Goal: Book appointment/travel/reservation

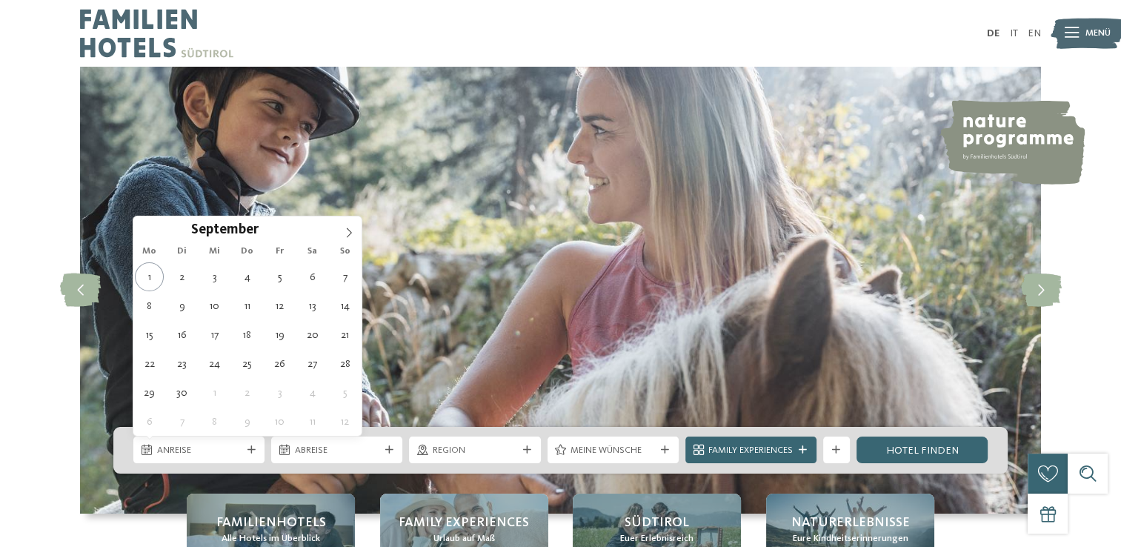
click at [341, 236] on span at bounding box center [348, 228] width 25 height 25
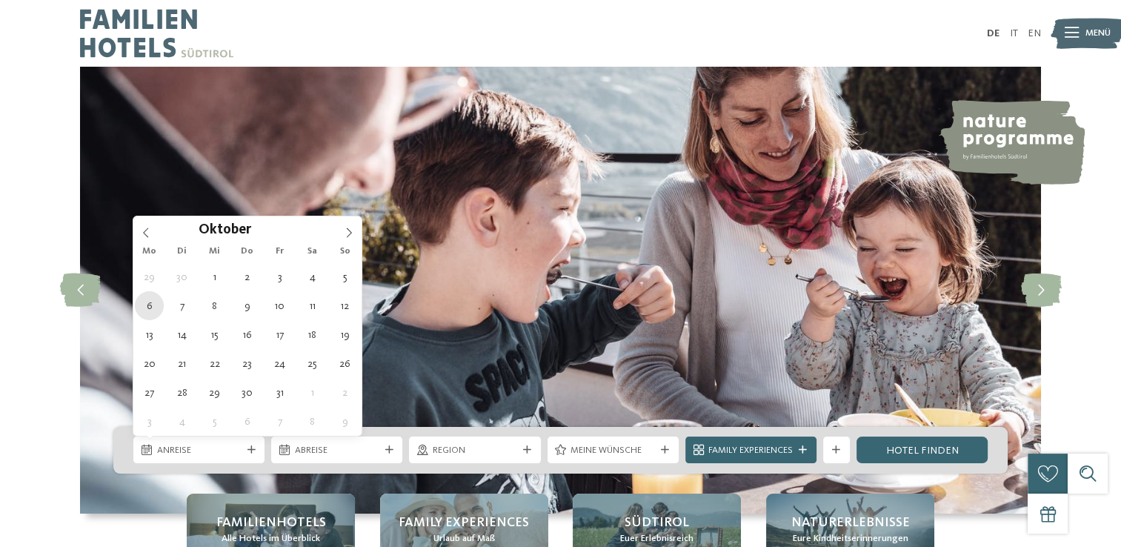
type div "06.10.2025"
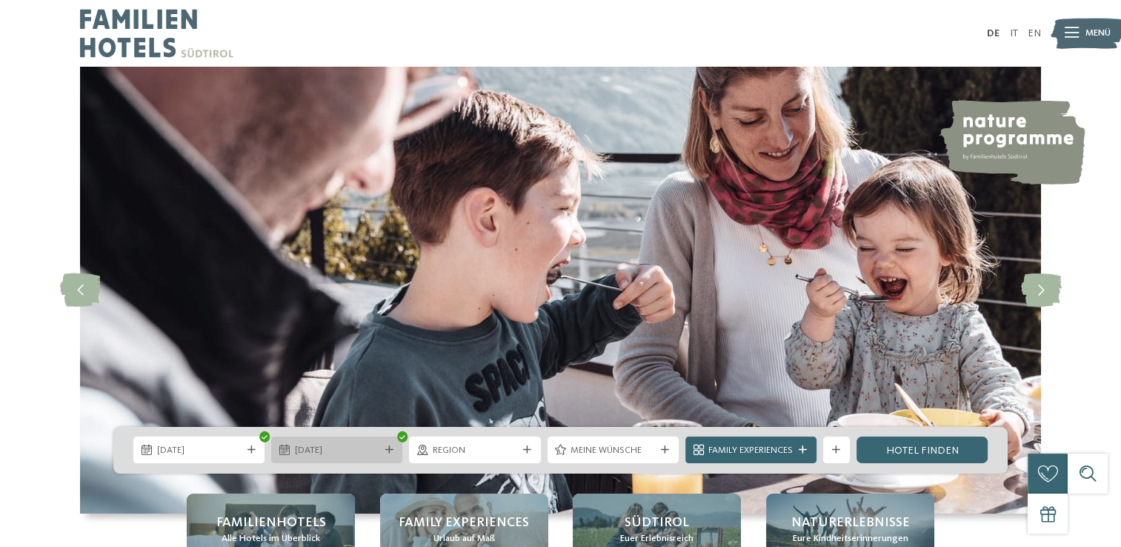
click at [359, 451] on span "06.10.2025" at bounding box center [337, 450] width 84 height 13
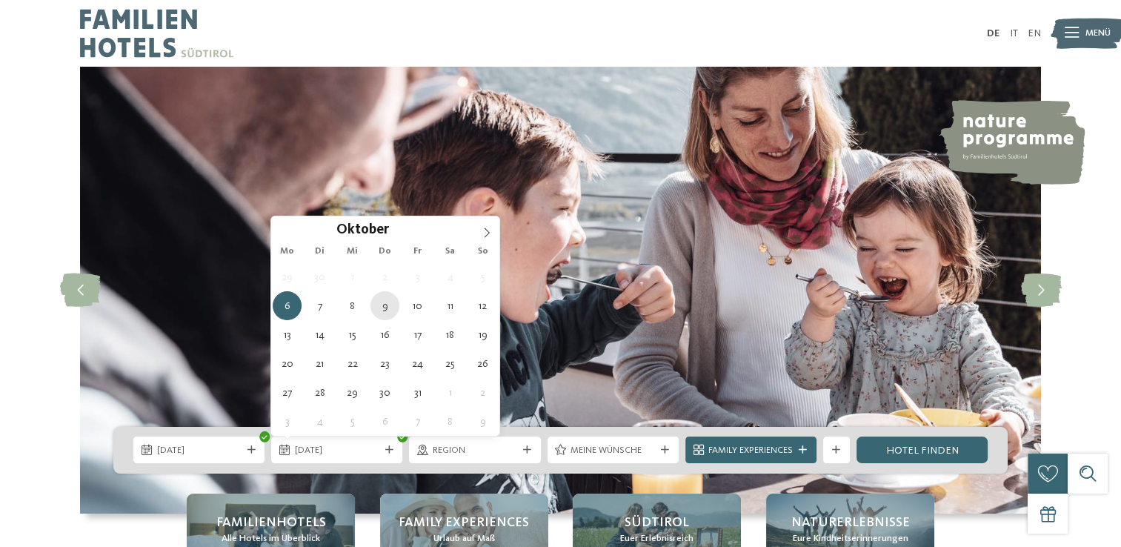
type div "09.10.2025"
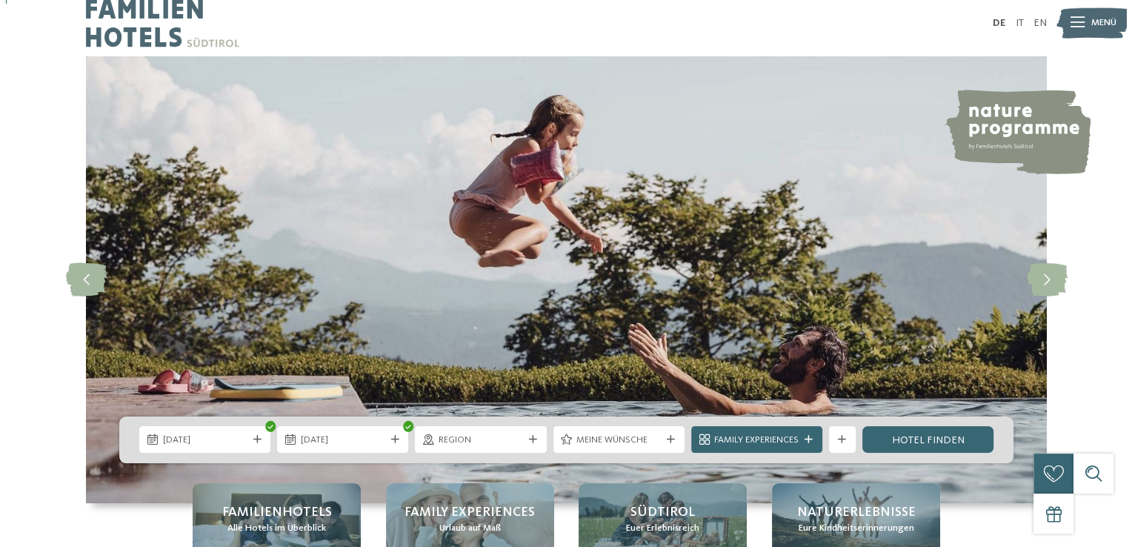
scroll to position [148, 0]
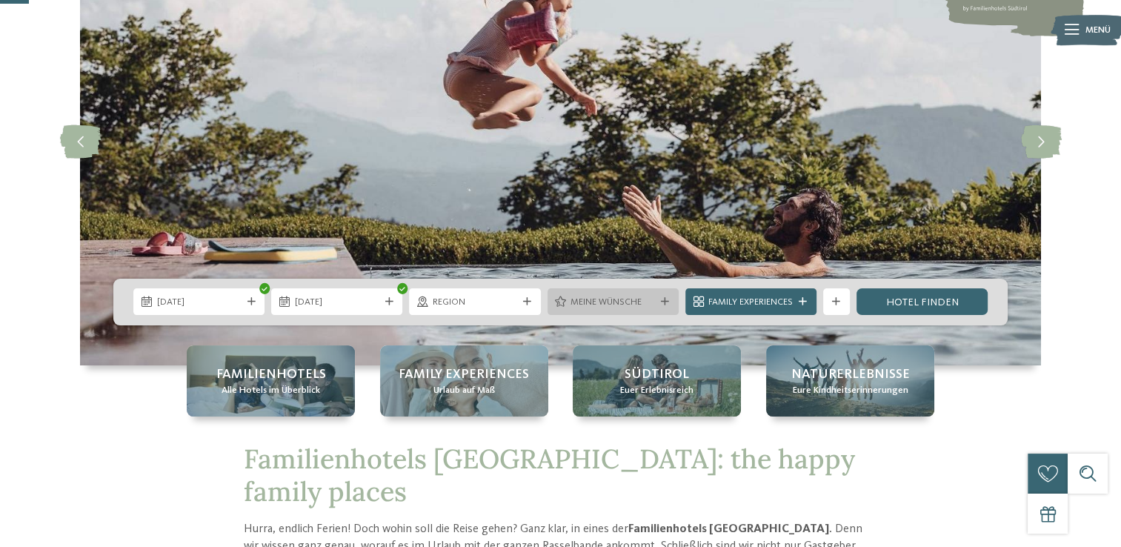
click at [638, 307] on span "Meine Wünsche" at bounding box center [613, 302] width 84 height 13
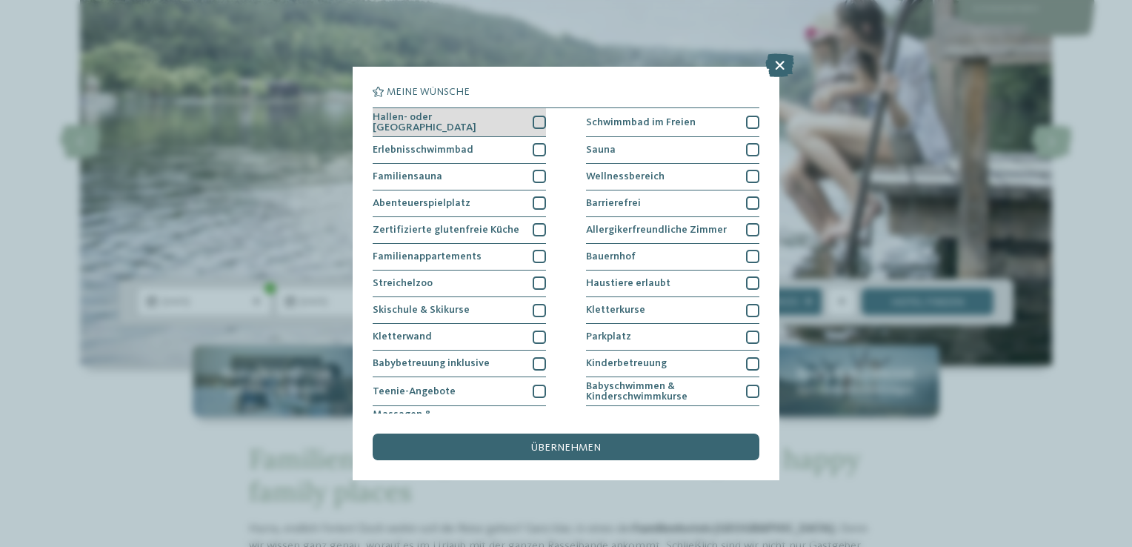
click at [536, 120] on div at bounding box center [539, 122] width 13 height 13
click at [534, 151] on div at bounding box center [539, 149] width 13 height 13
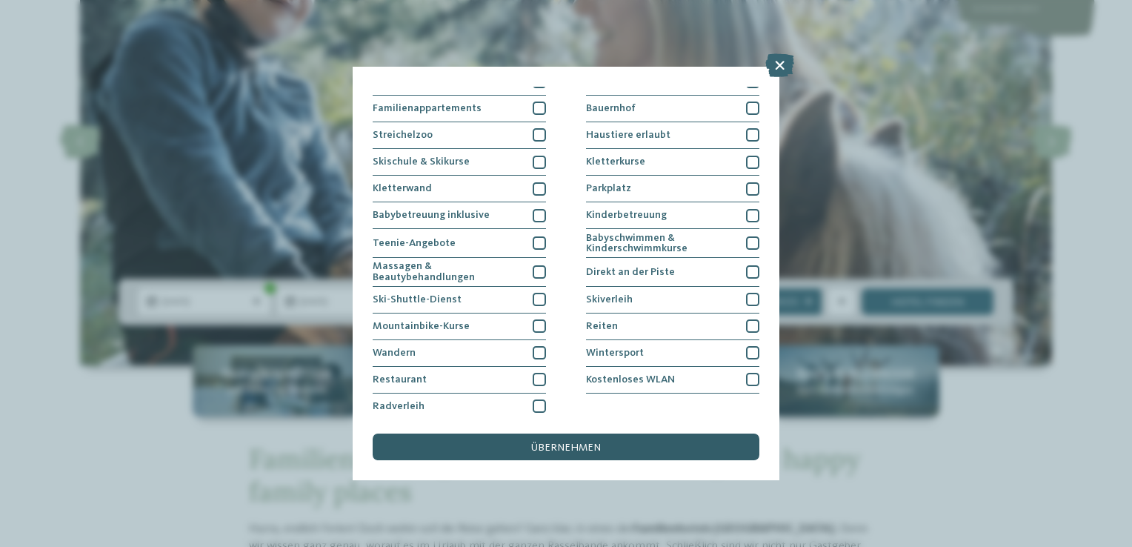
click at [556, 448] on span "übernehmen" at bounding box center [566, 447] width 70 height 10
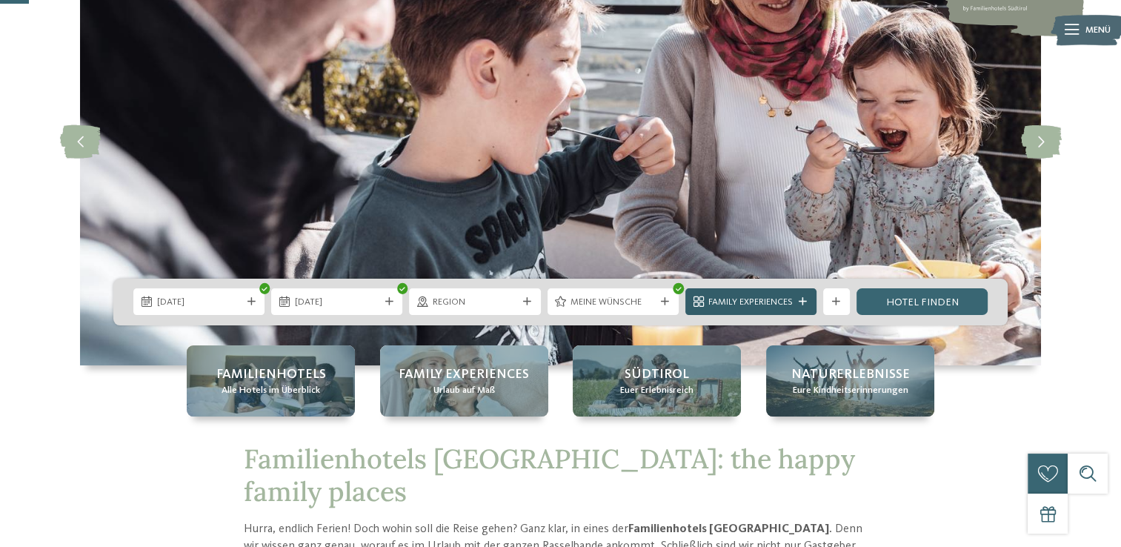
click at [782, 306] on span "Family Experiences" at bounding box center [750, 302] width 84 height 13
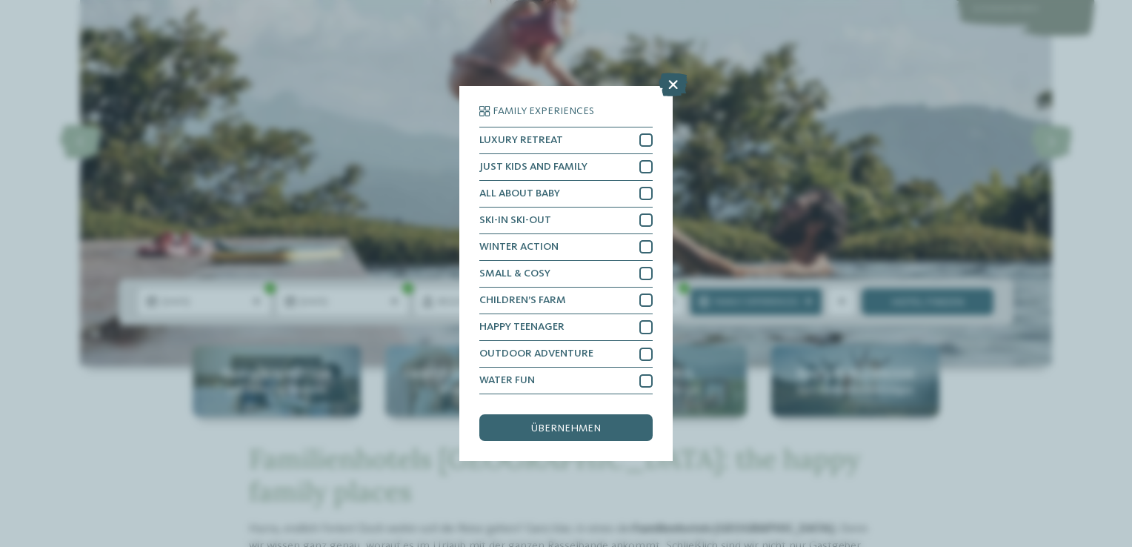
click at [676, 88] on icon at bounding box center [673, 85] width 29 height 24
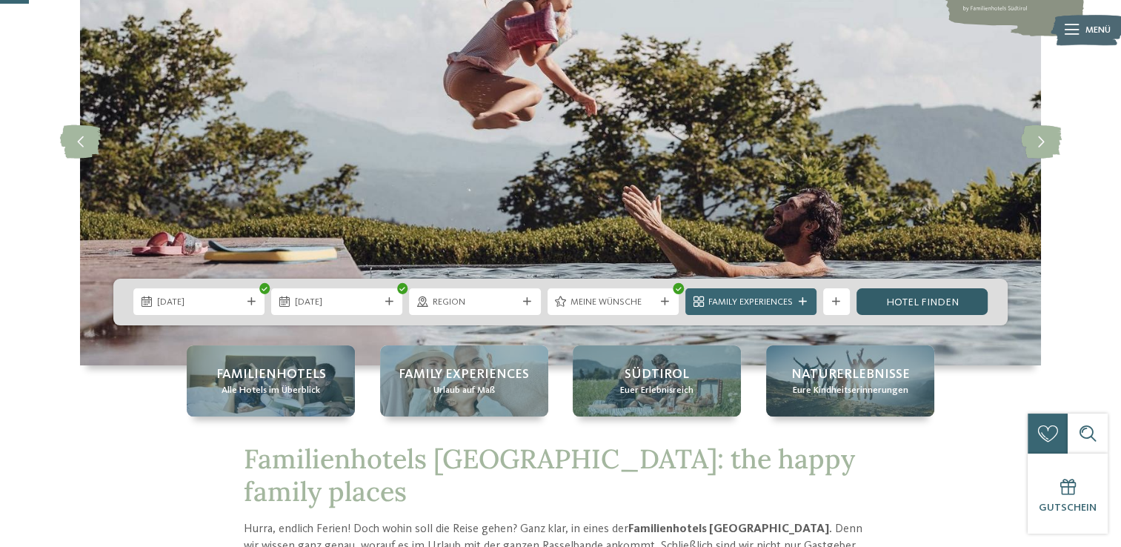
click at [900, 304] on link "Hotel finden" at bounding box center [922, 301] width 131 height 27
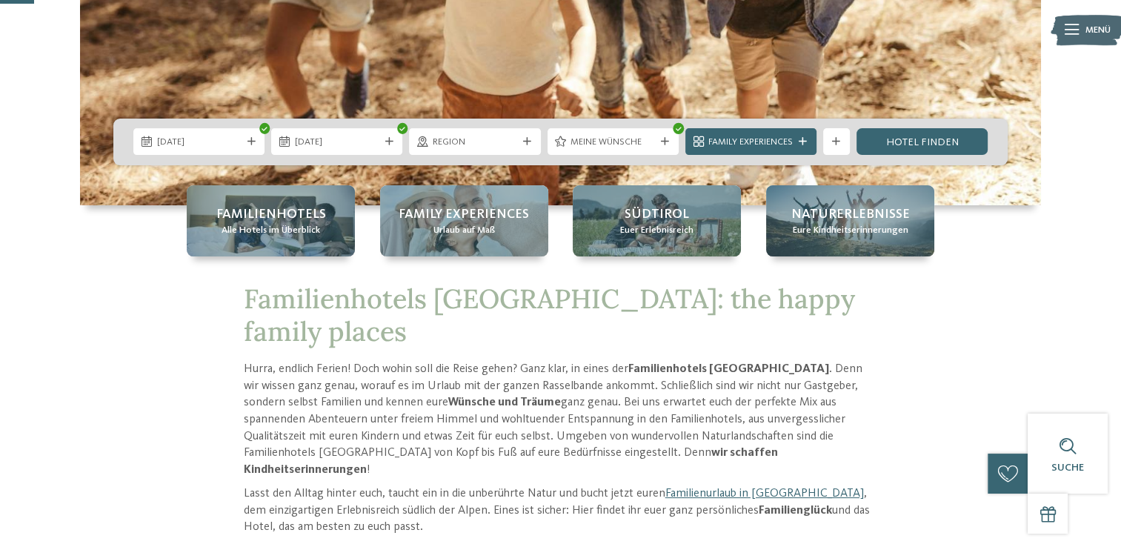
scroll to position [371, 0]
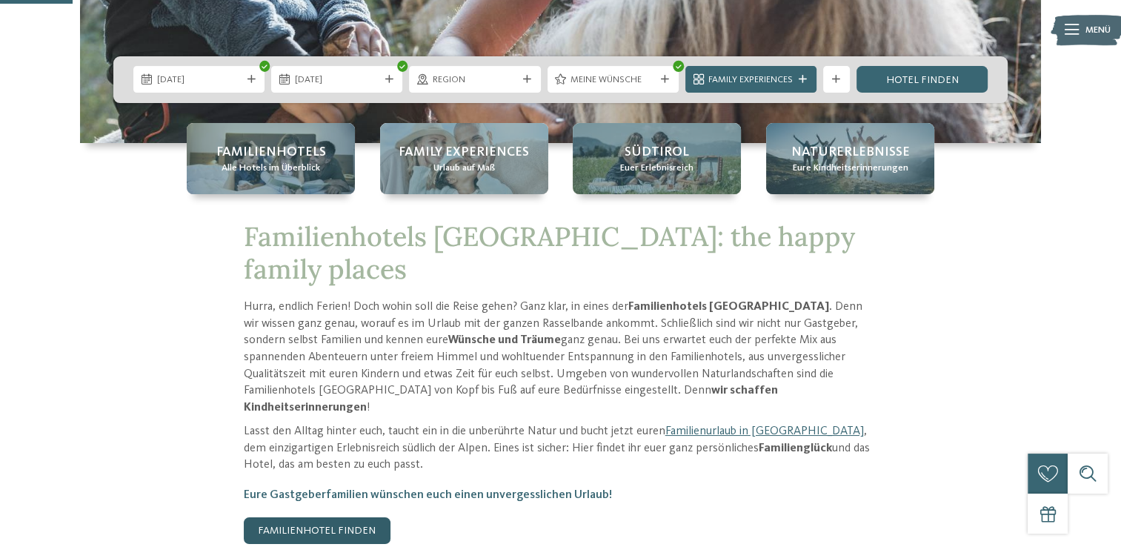
click at [326, 517] on link "Familienhotel finden" at bounding box center [317, 530] width 147 height 27
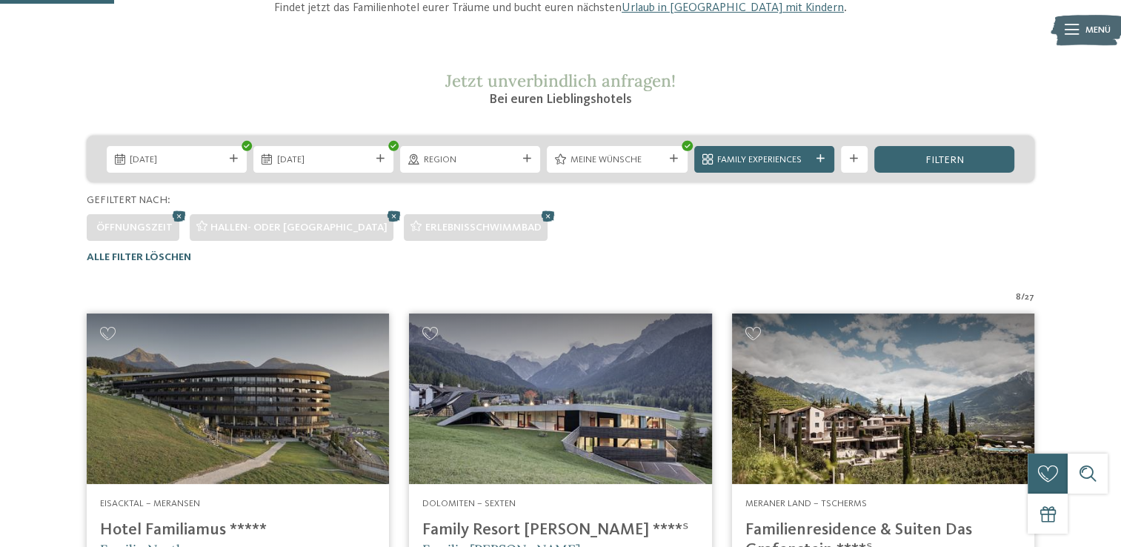
scroll to position [207, 0]
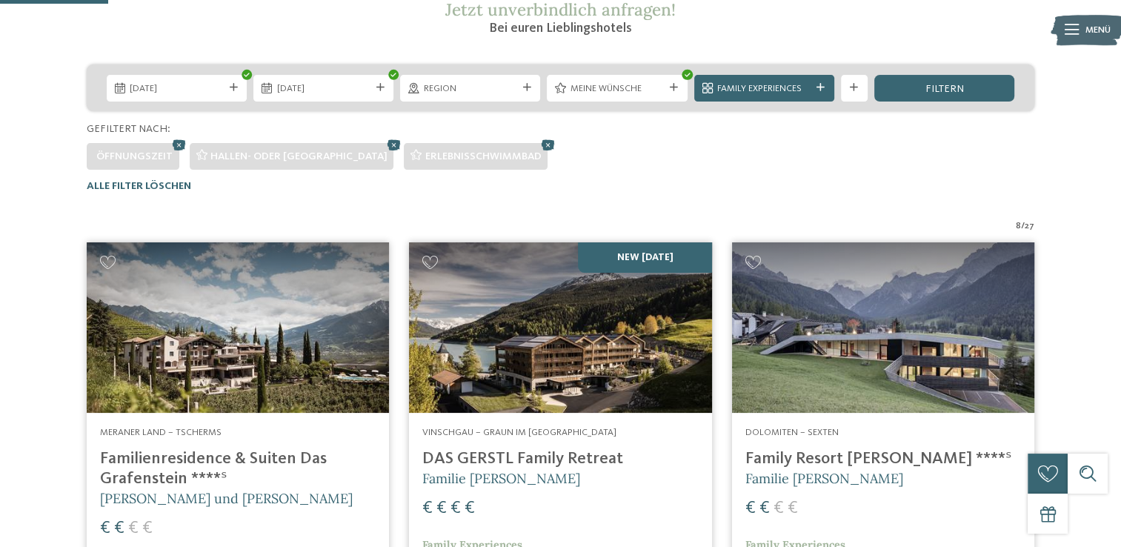
scroll to position [296, 0]
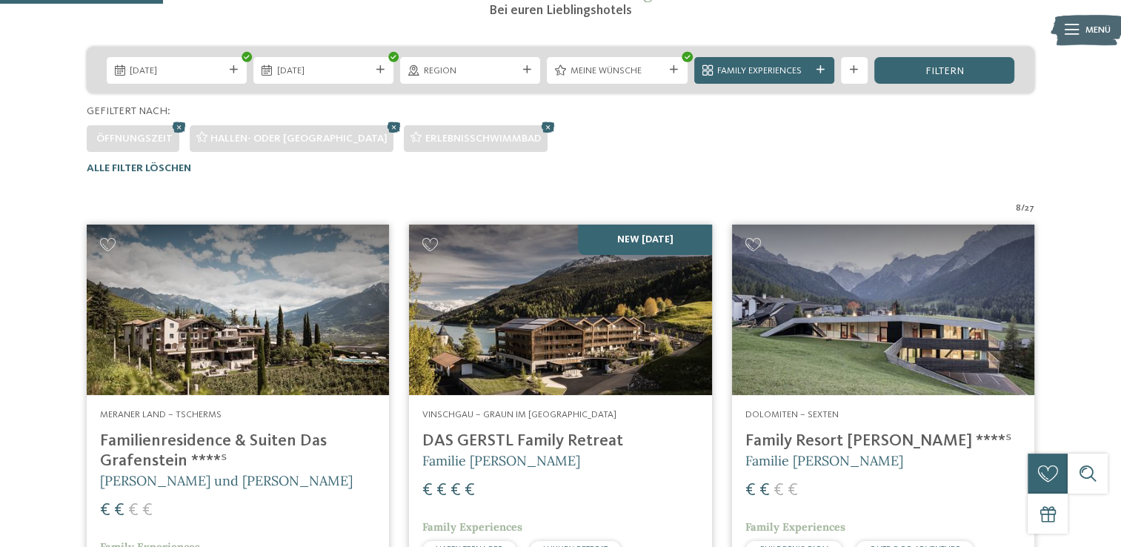
click at [818, 369] on img at bounding box center [883, 310] width 302 height 170
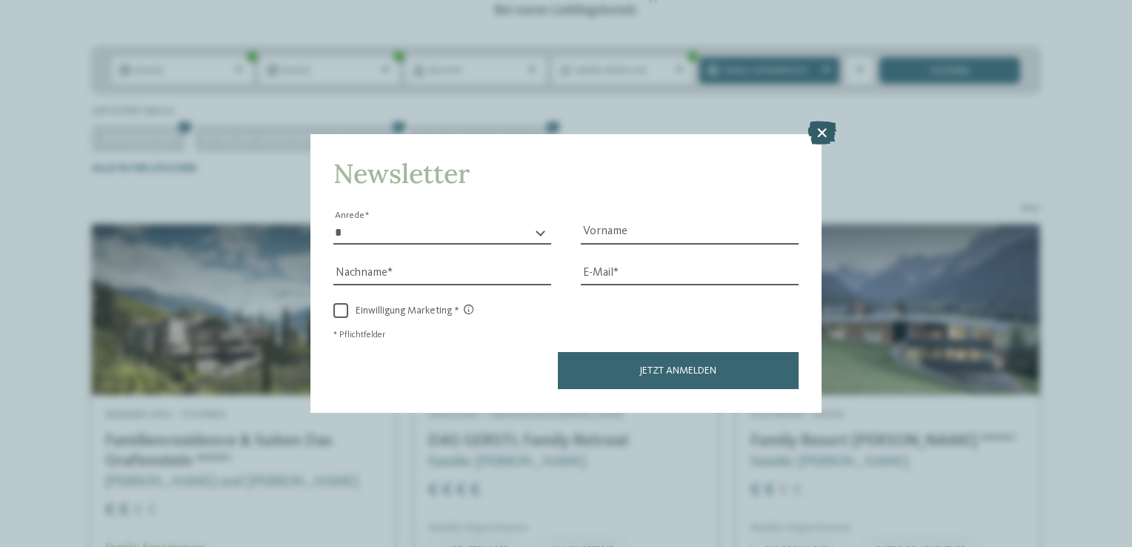
click at [824, 135] on icon at bounding box center [822, 134] width 29 height 24
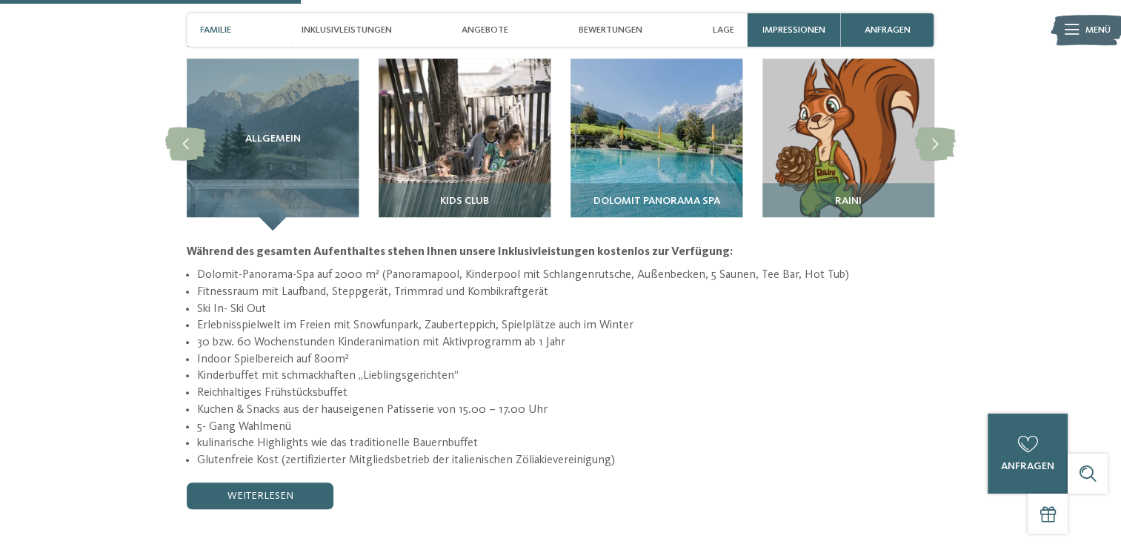
scroll to position [1334, 0]
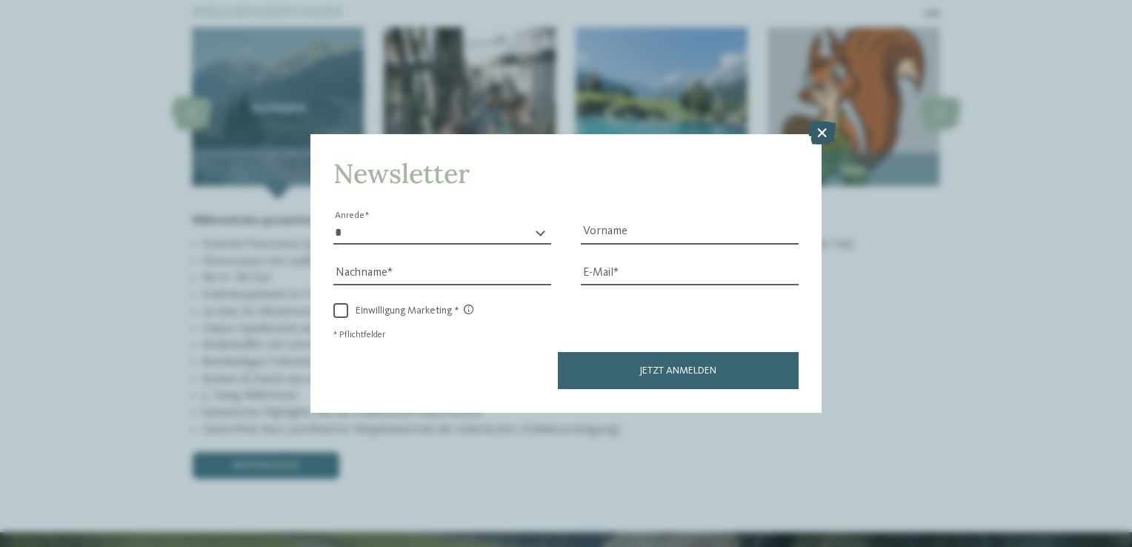
click at [817, 132] on icon at bounding box center [822, 134] width 29 height 24
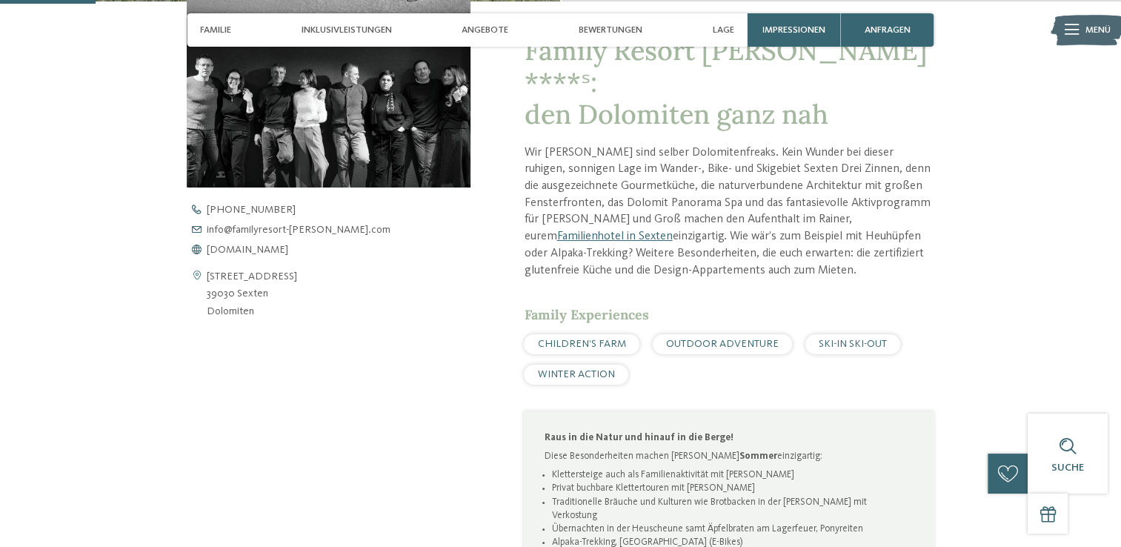
scroll to position [0, 0]
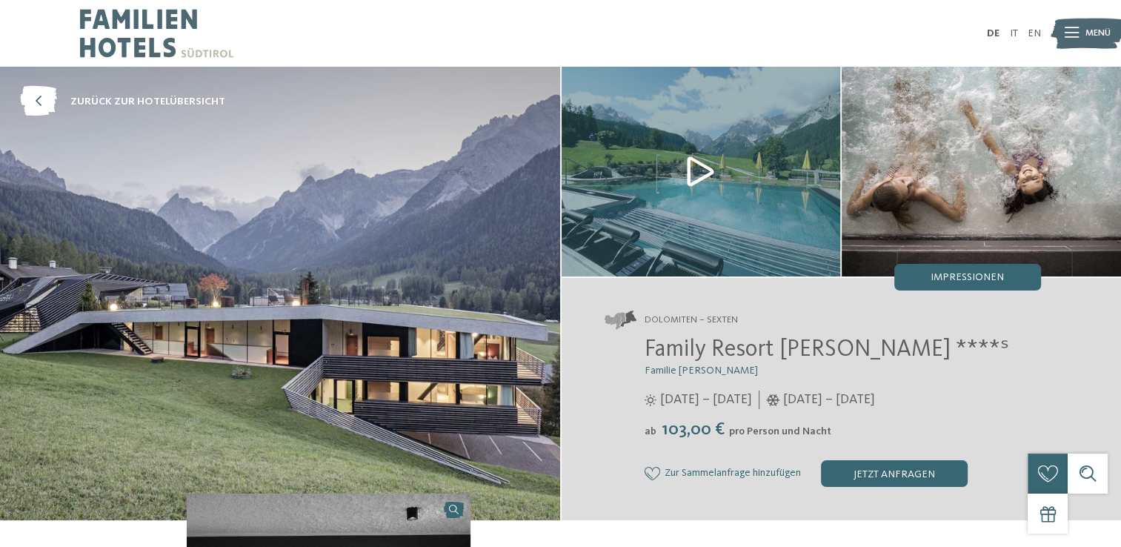
click at [959, 147] on img at bounding box center [981, 172] width 279 height 210
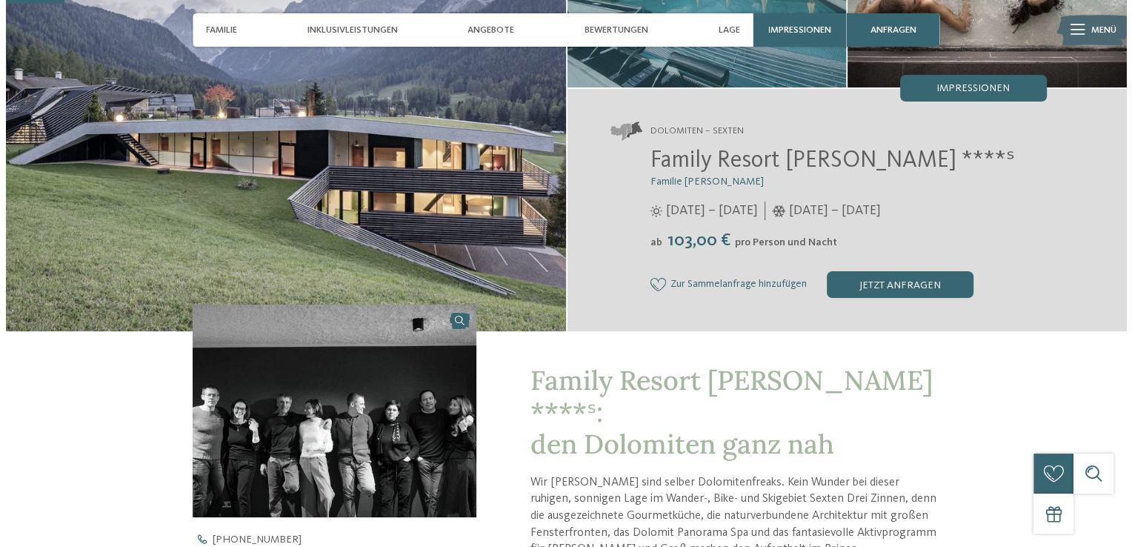
scroll to position [222, 0]
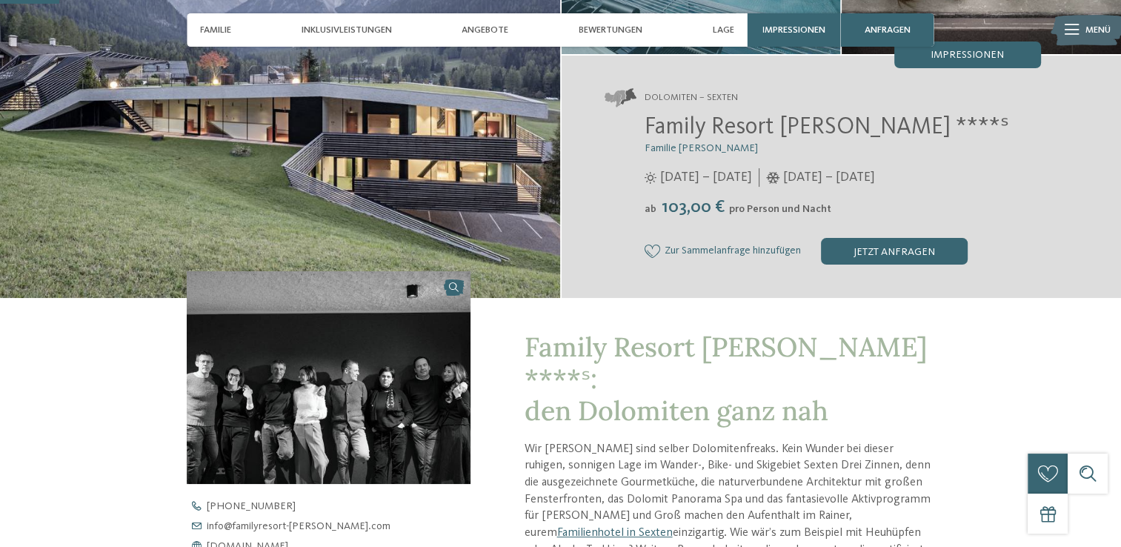
click at [1074, 29] on icon at bounding box center [1072, 29] width 14 height 10
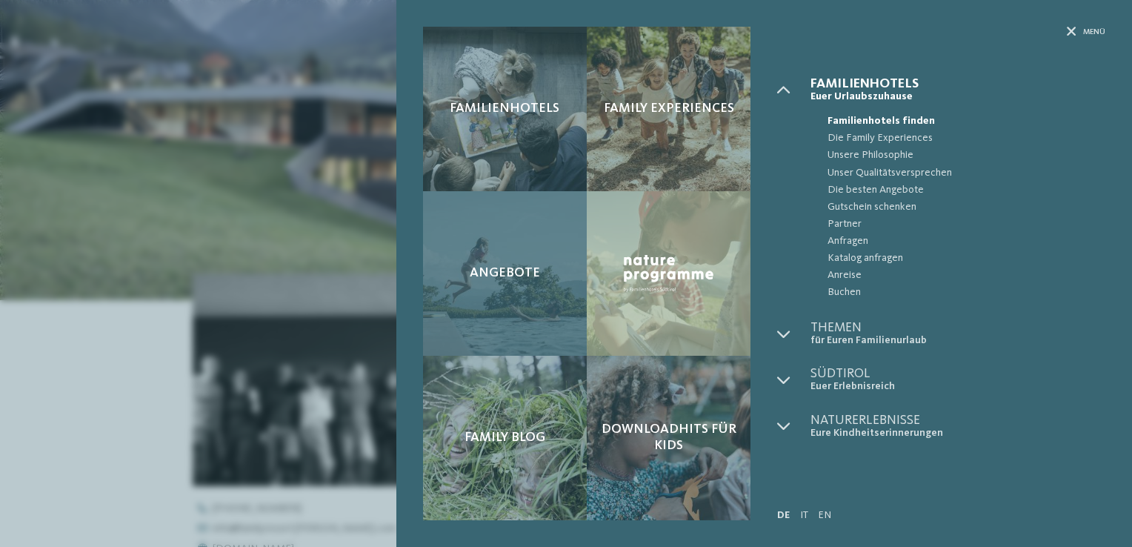
click at [533, 252] on div "Angebote" at bounding box center [505, 273] width 164 height 165
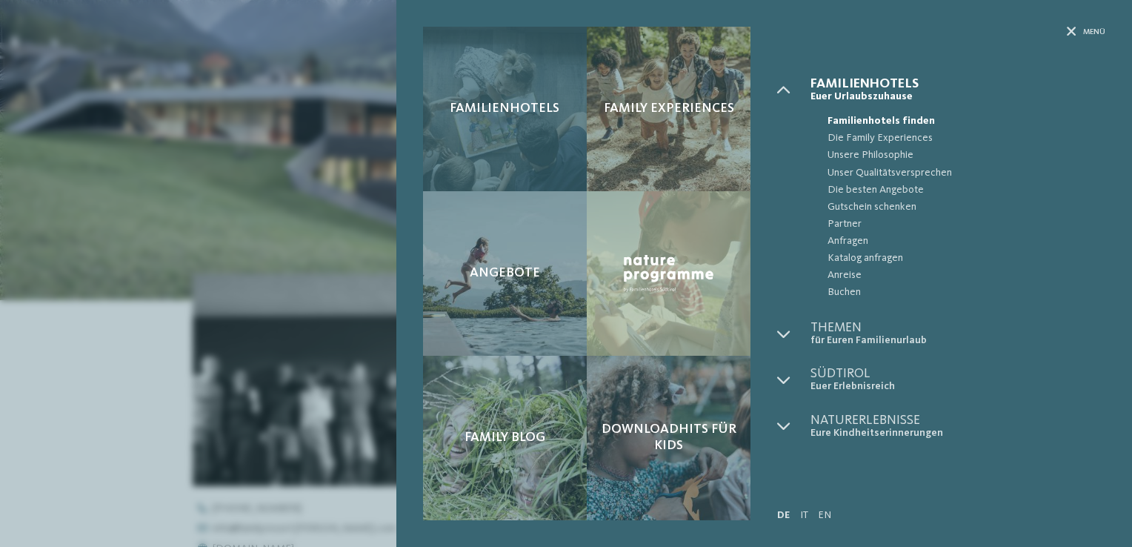
click at [513, 129] on div "Familienhotels" at bounding box center [505, 109] width 164 height 165
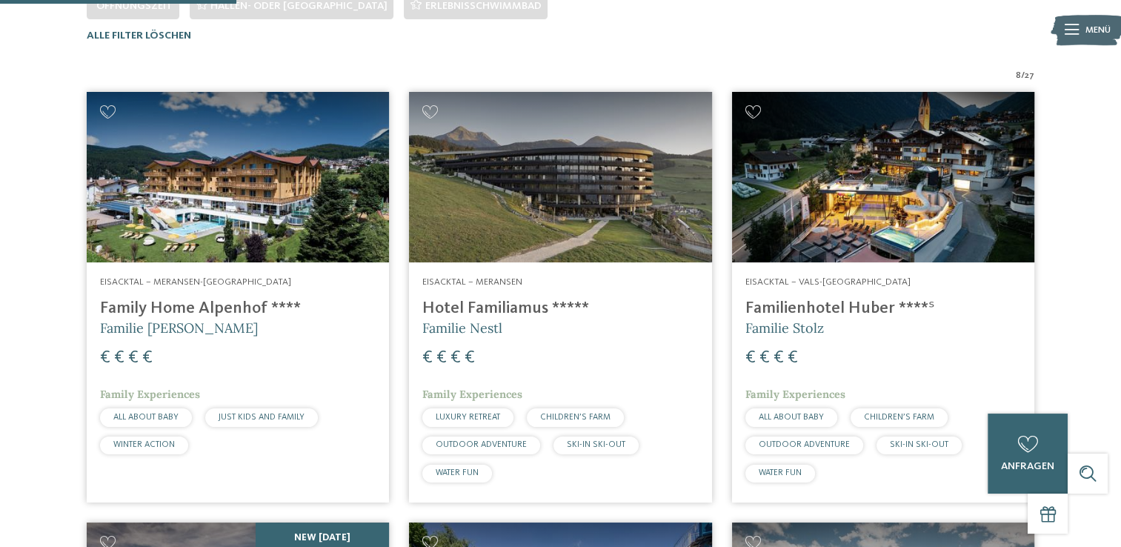
click at [634, 209] on img at bounding box center [560, 177] width 302 height 170
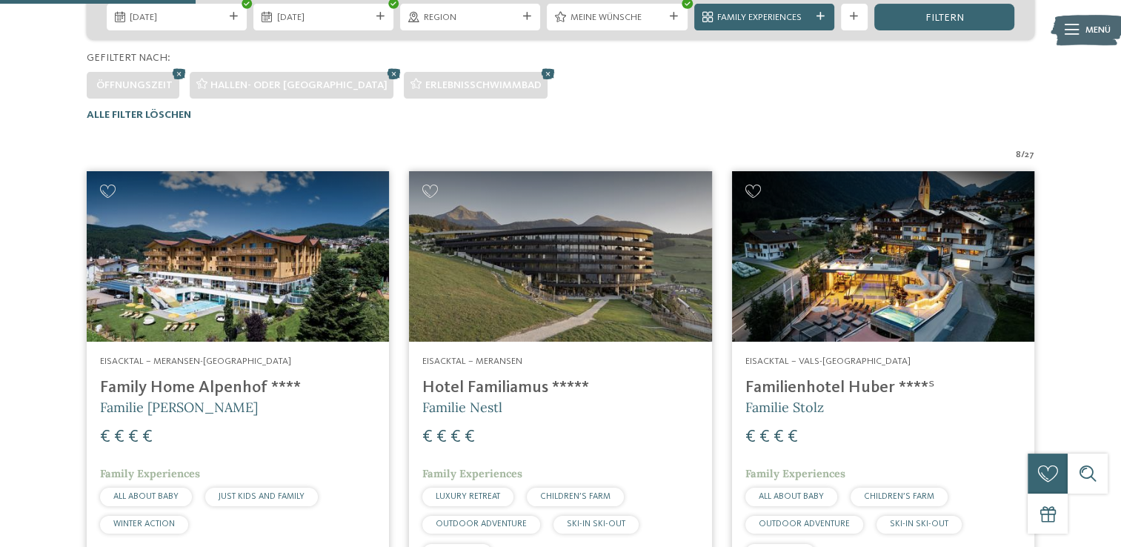
scroll to position [281, 0]
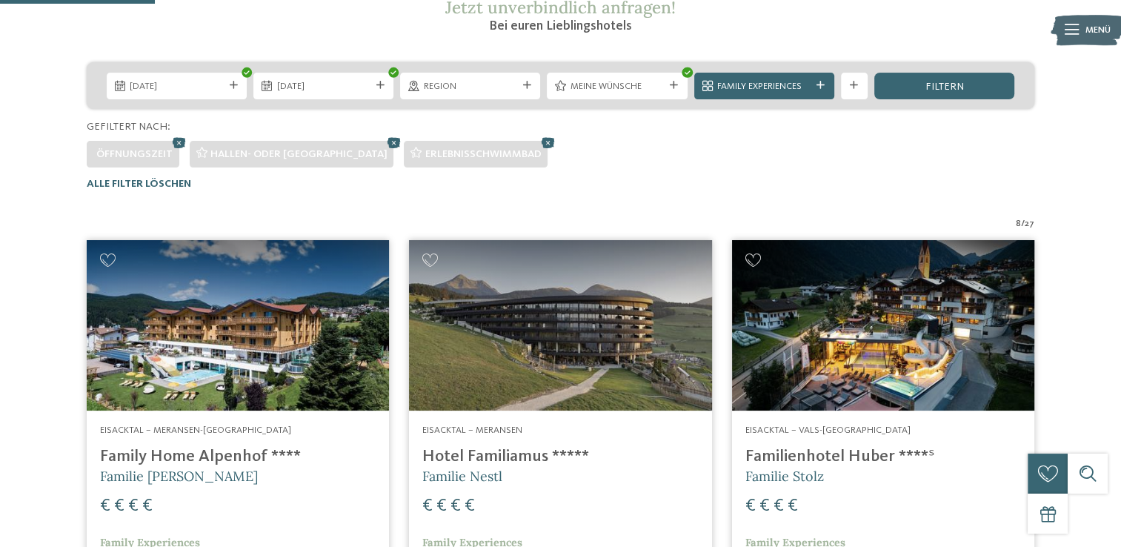
click at [249, 337] on img at bounding box center [238, 325] width 302 height 170
click at [235, 334] on img at bounding box center [238, 325] width 302 height 170
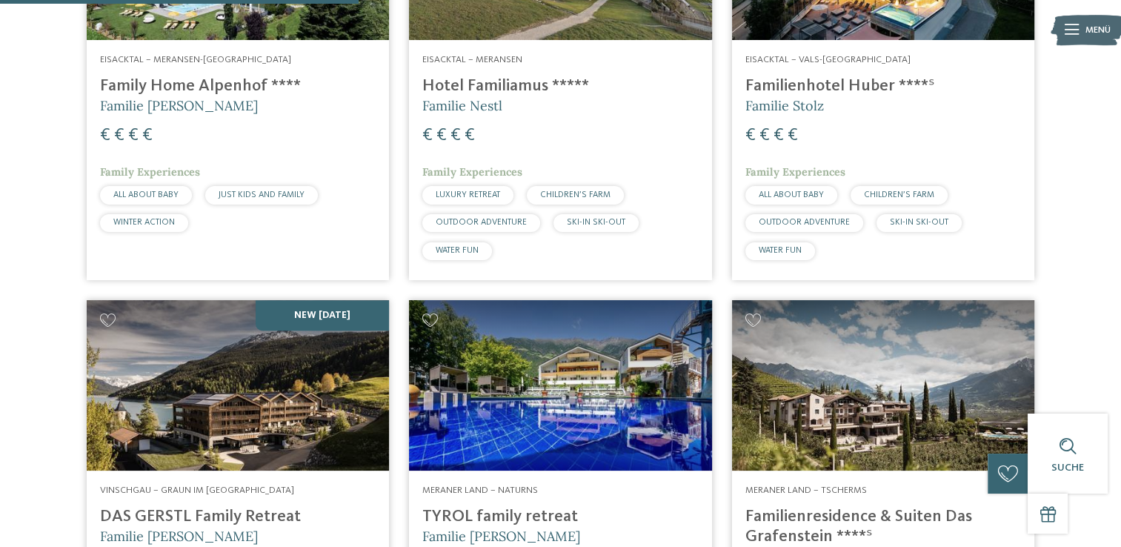
scroll to position [725, 0]
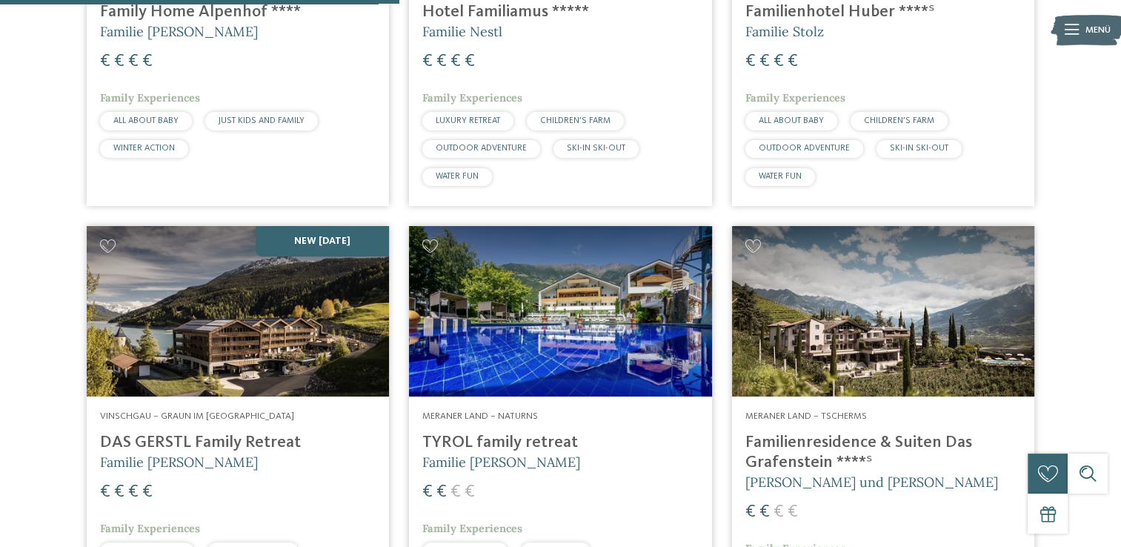
click at [243, 290] on img at bounding box center [238, 311] width 302 height 170
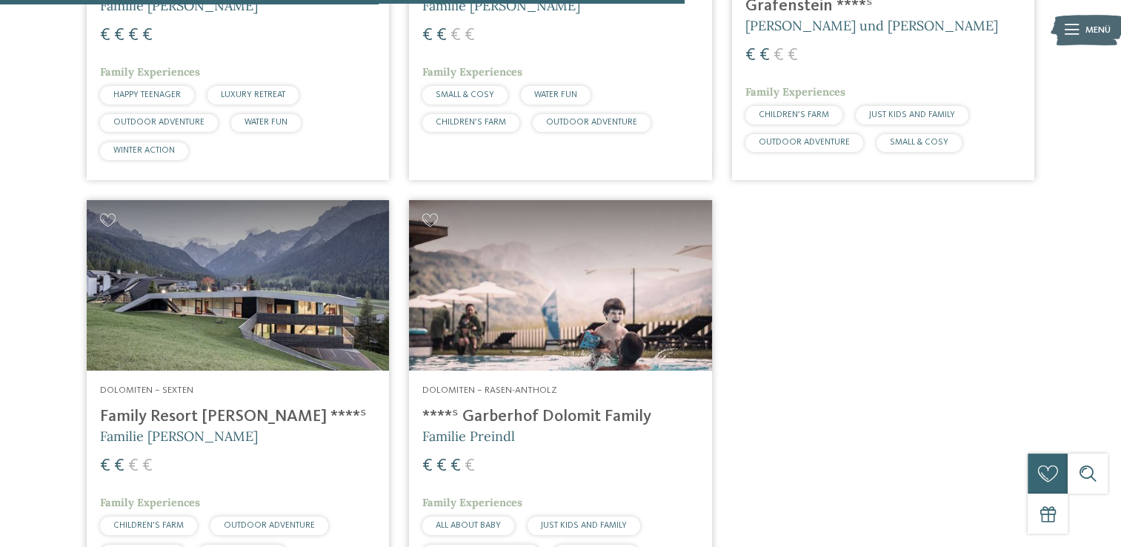
scroll to position [1244, 0]
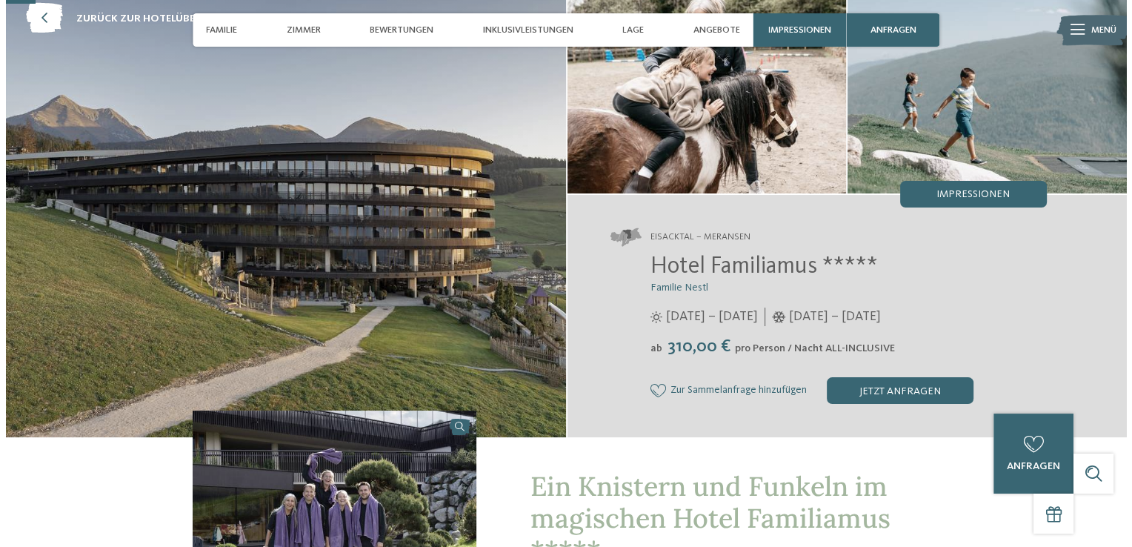
scroll to position [74, 0]
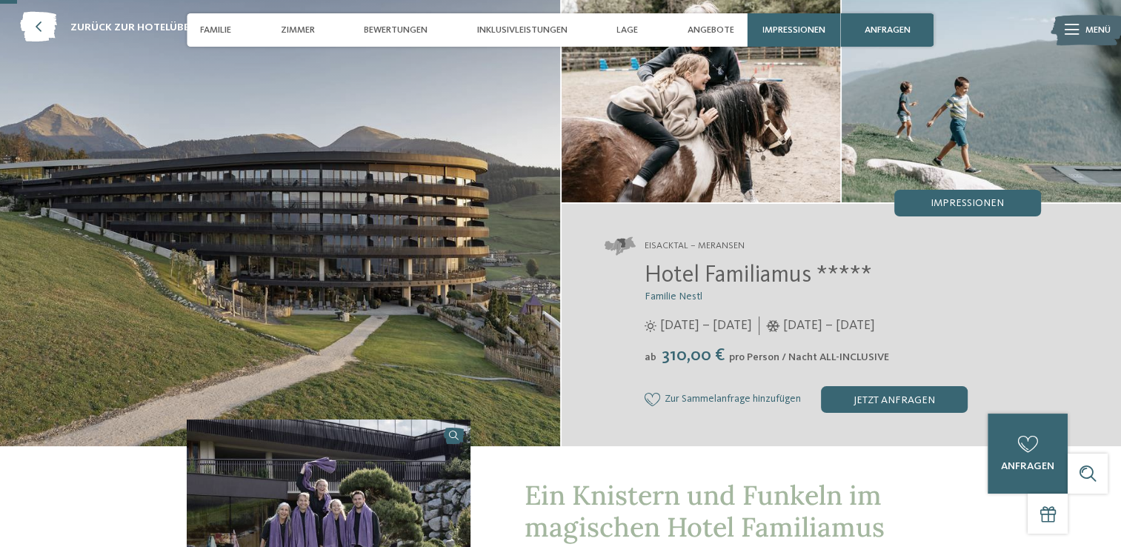
click at [1065, 30] on icon at bounding box center [1072, 29] width 14 height 10
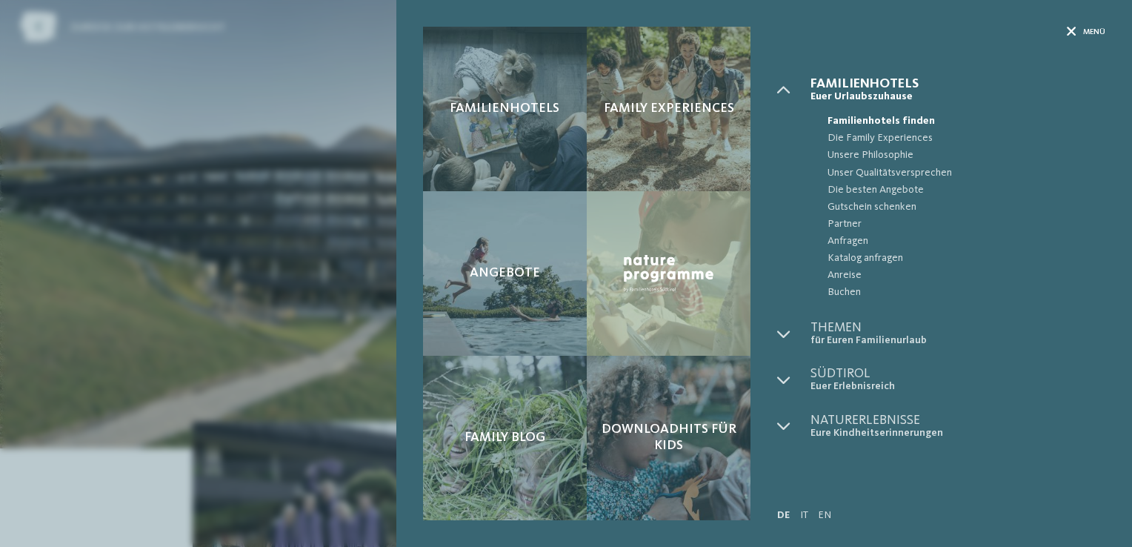
click at [1073, 31] on icon at bounding box center [1072, 32] width 10 height 10
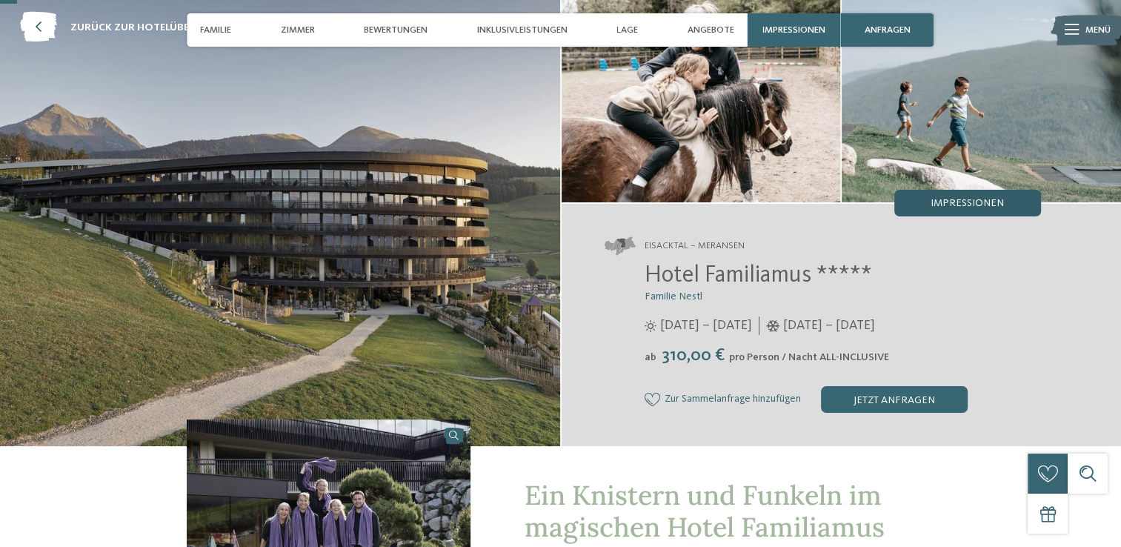
click at [993, 206] on span "Impressionen" at bounding box center [967, 203] width 73 height 10
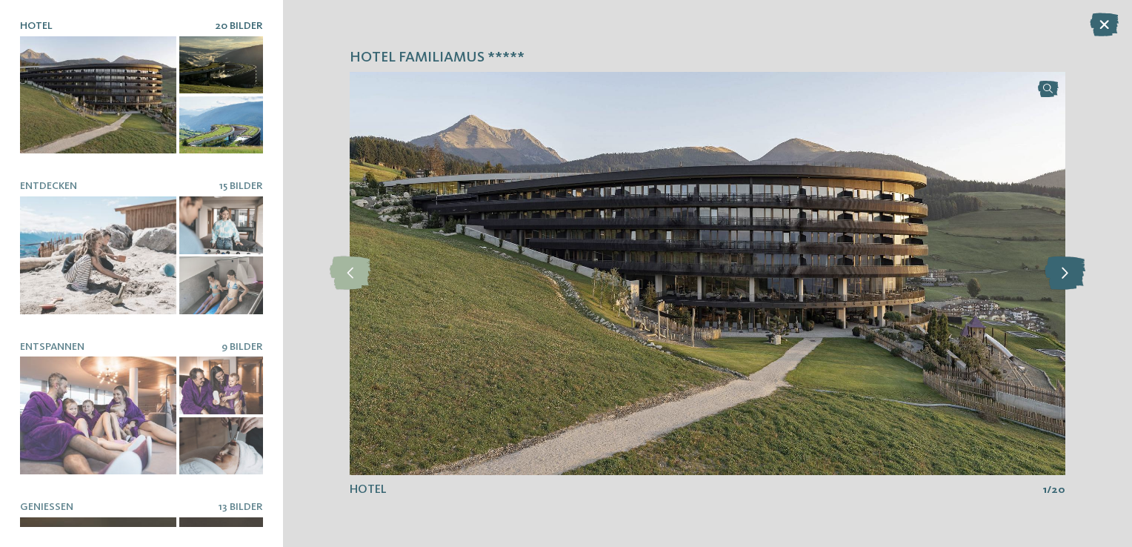
click at [1054, 272] on icon at bounding box center [1065, 272] width 41 height 33
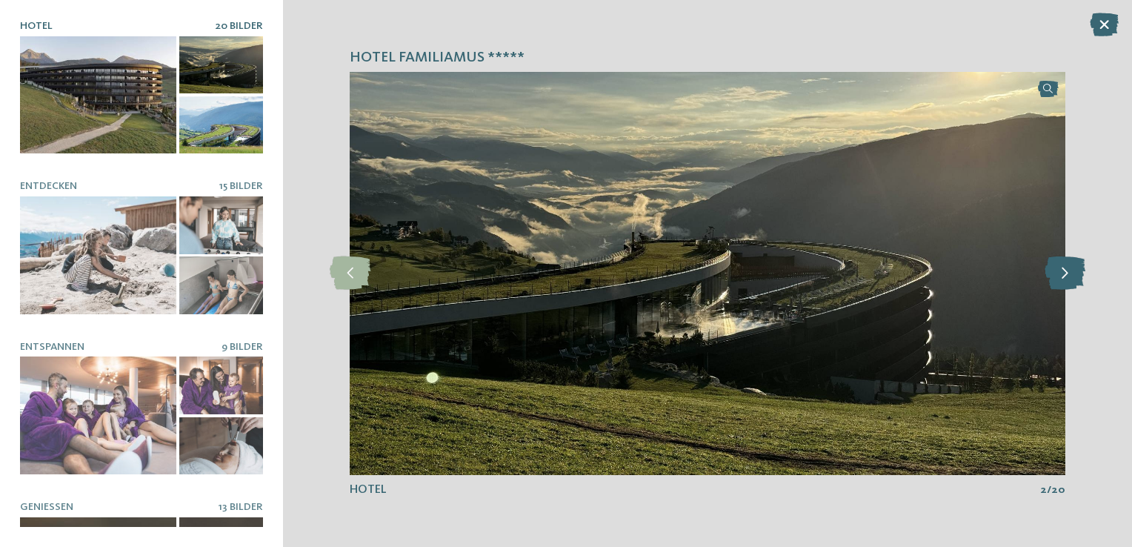
click at [1054, 272] on icon at bounding box center [1065, 272] width 41 height 33
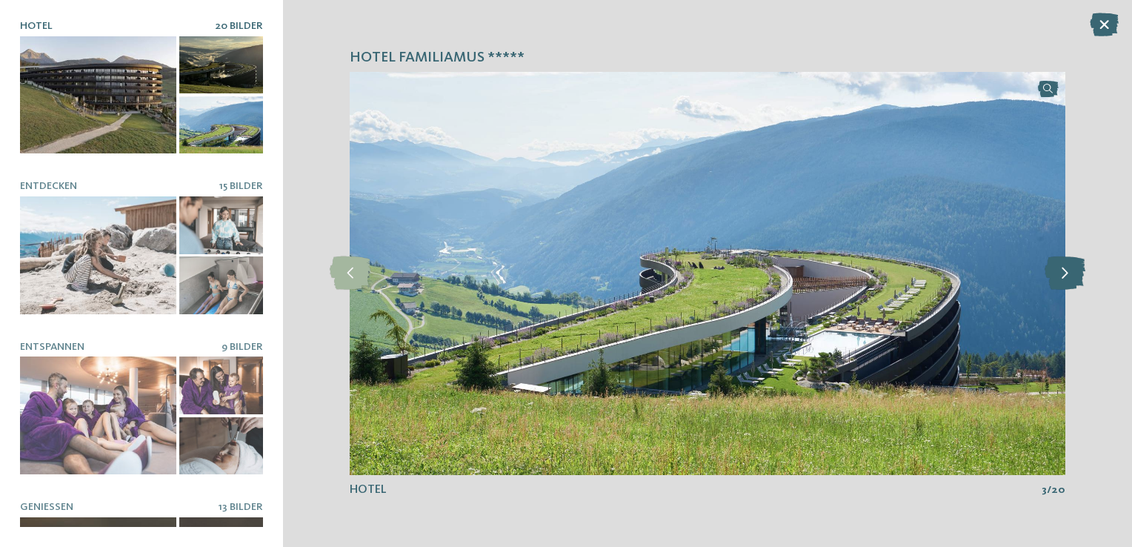
click at [1054, 272] on icon at bounding box center [1065, 272] width 41 height 33
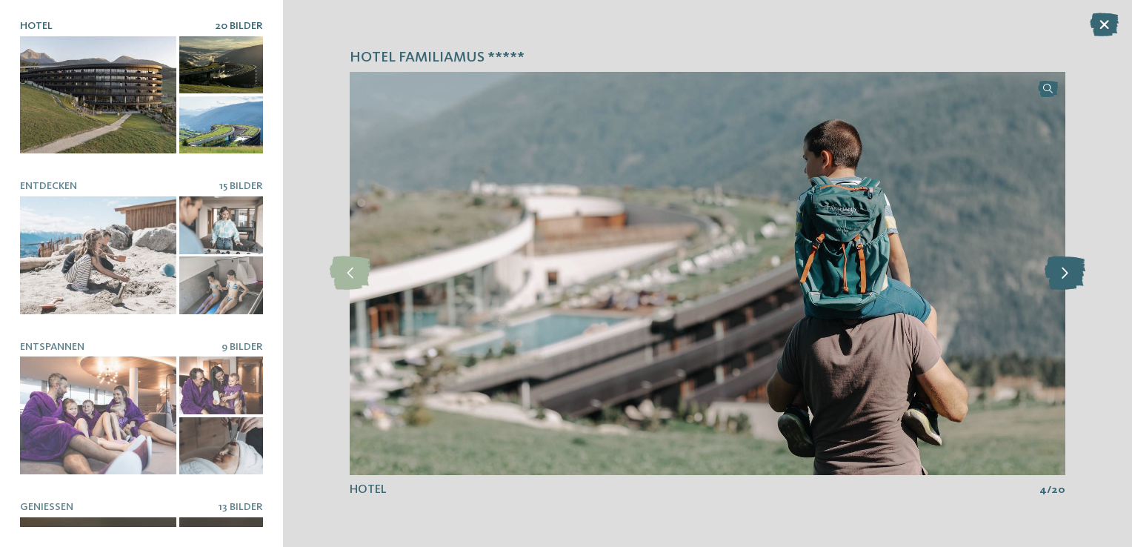
click at [1049, 272] on icon at bounding box center [1065, 272] width 41 height 33
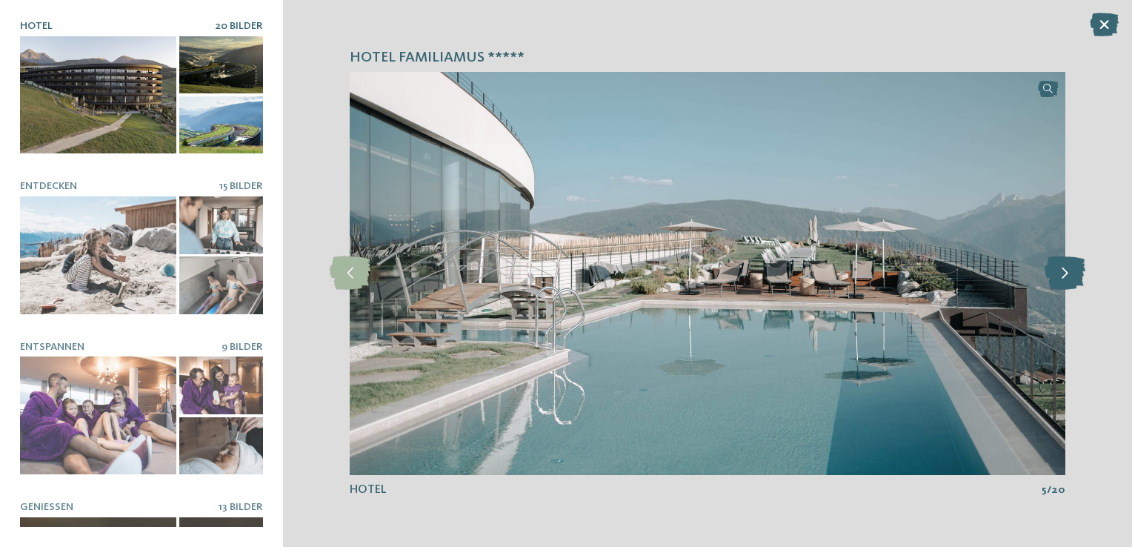
click at [1049, 272] on icon at bounding box center [1065, 272] width 41 height 33
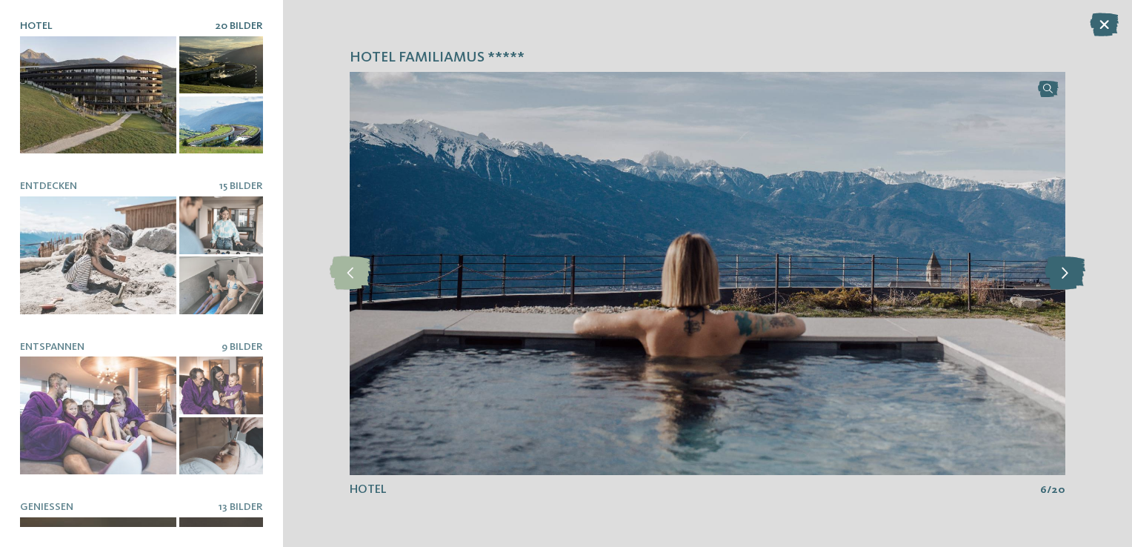
click at [1049, 272] on icon at bounding box center [1065, 272] width 41 height 33
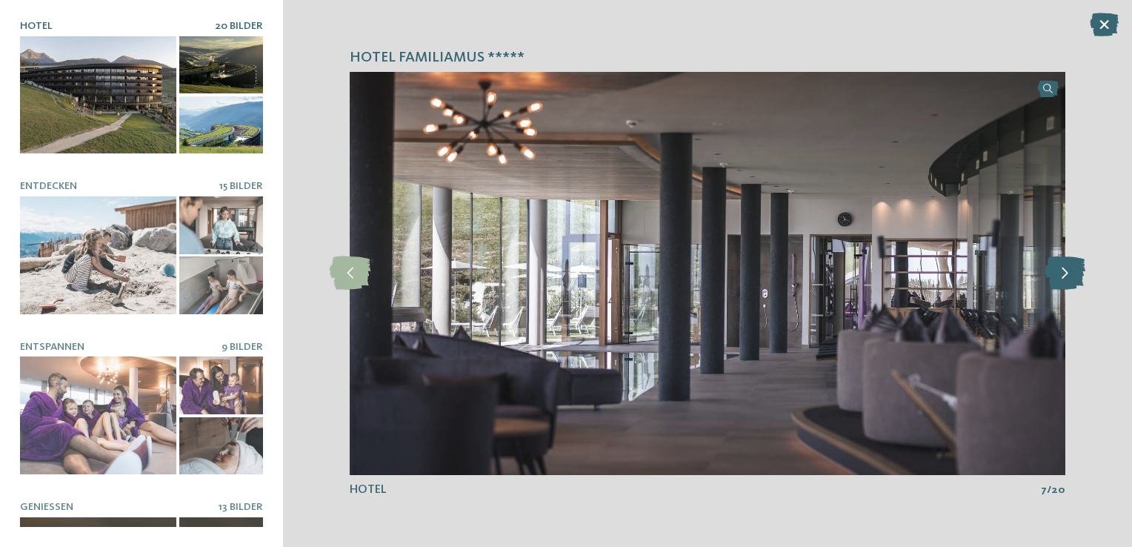
click at [1049, 272] on icon at bounding box center [1065, 272] width 41 height 33
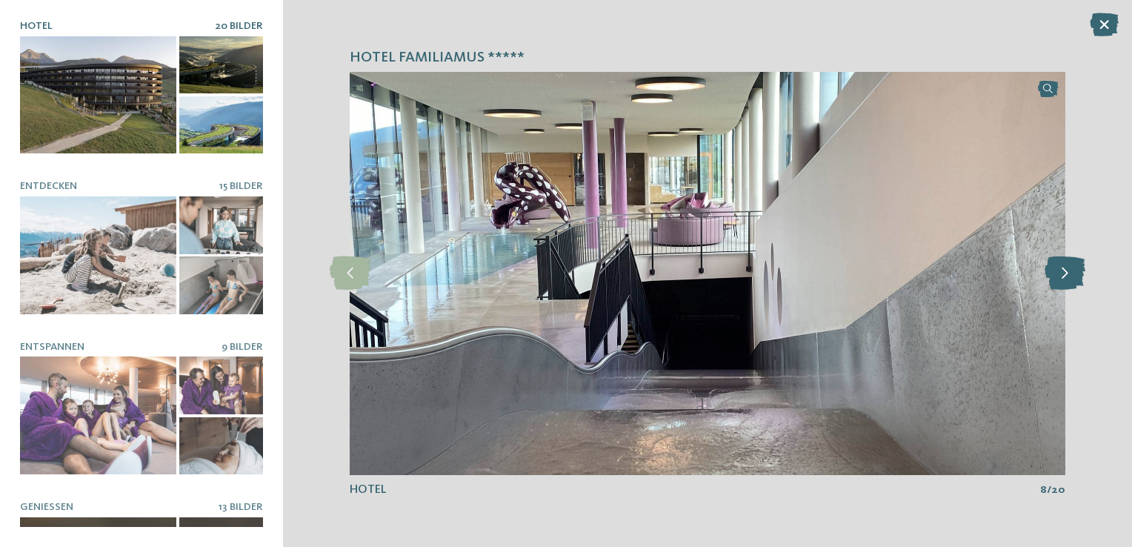
click at [1049, 272] on icon at bounding box center [1065, 272] width 41 height 33
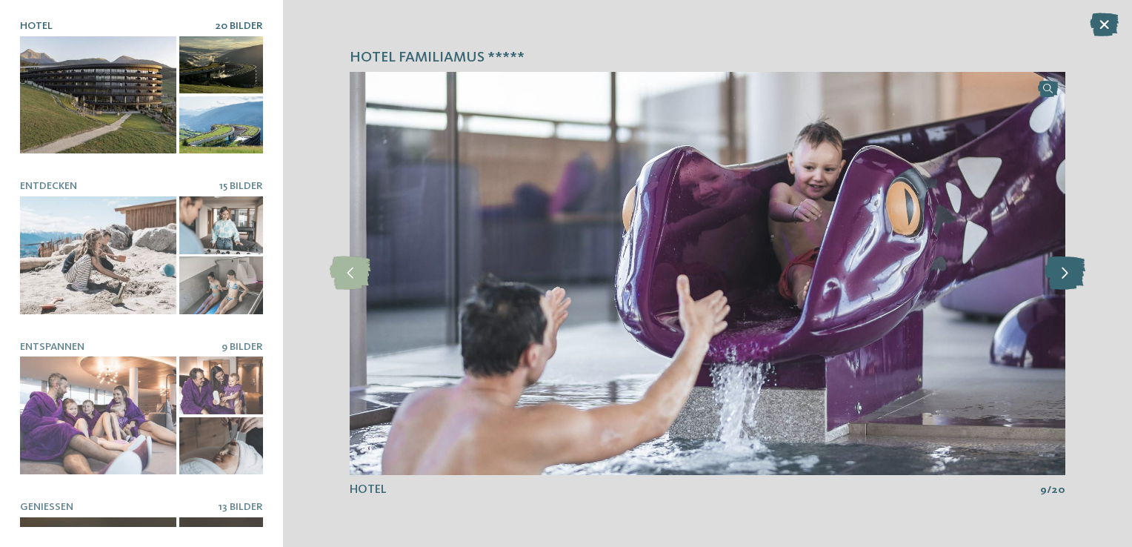
click at [1049, 272] on icon at bounding box center [1065, 272] width 41 height 33
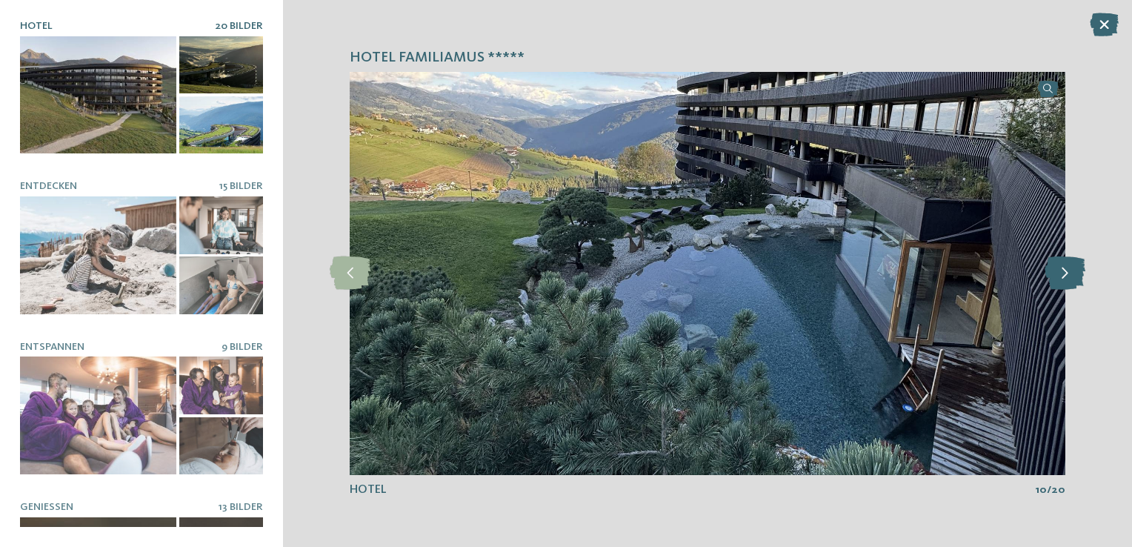
click at [1049, 272] on icon at bounding box center [1065, 272] width 41 height 33
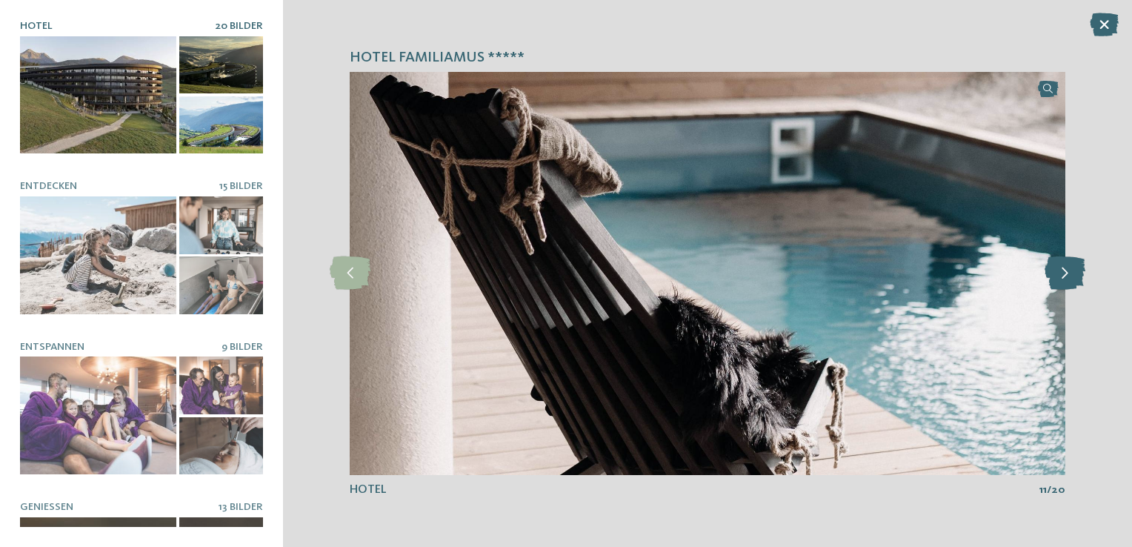
click at [1049, 272] on icon at bounding box center [1065, 272] width 41 height 33
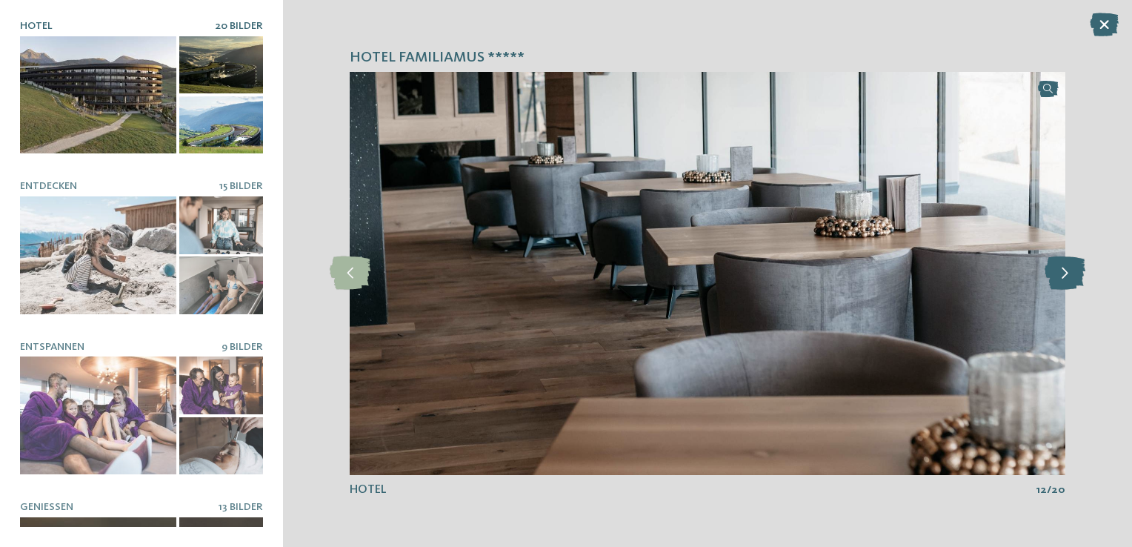
click at [1049, 272] on icon at bounding box center [1065, 272] width 41 height 33
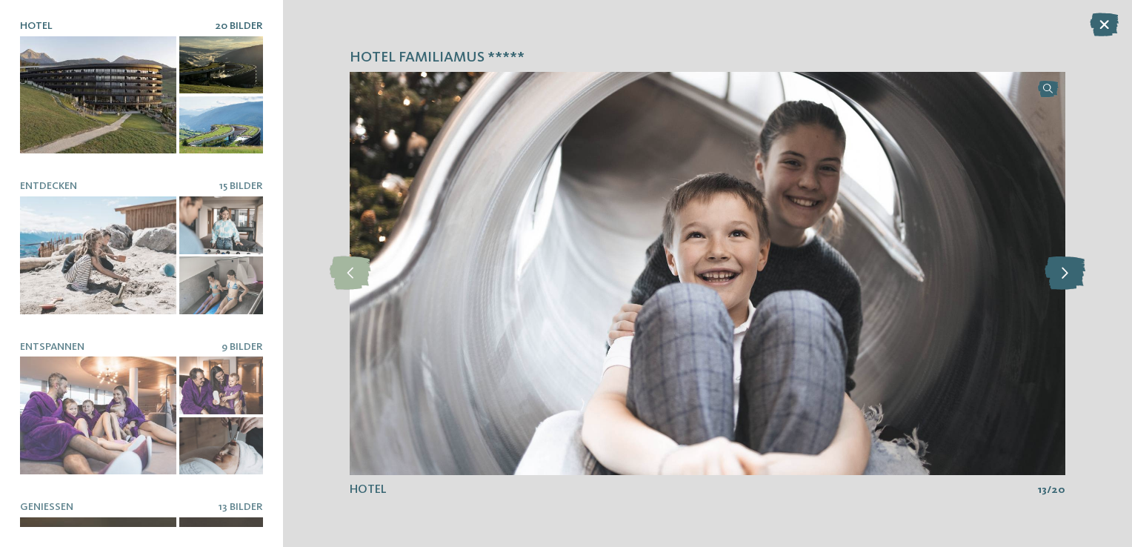
click at [1049, 272] on icon at bounding box center [1065, 272] width 41 height 33
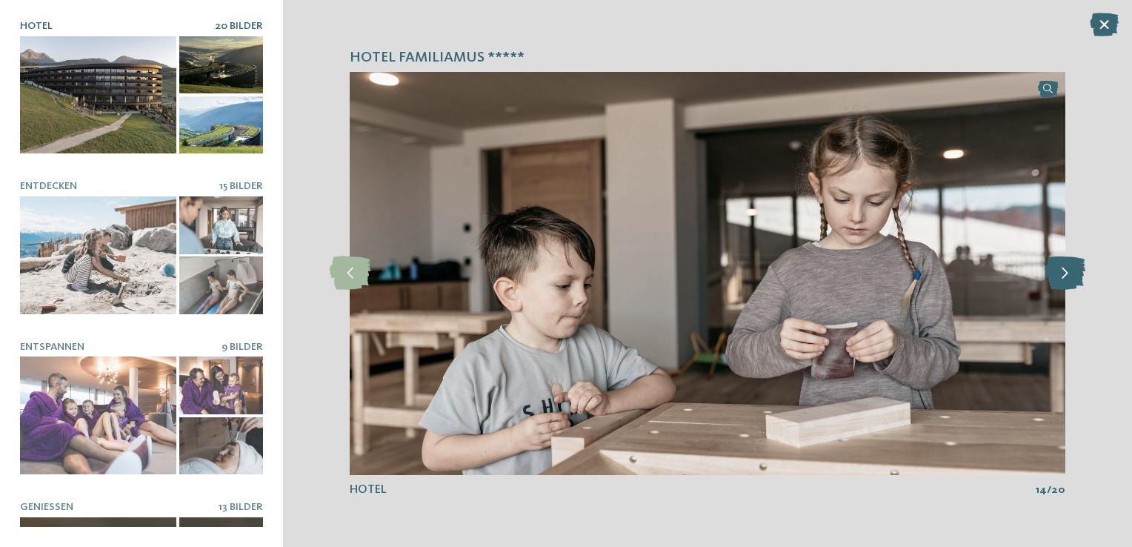
click at [1049, 272] on icon at bounding box center [1065, 272] width 41 height 33
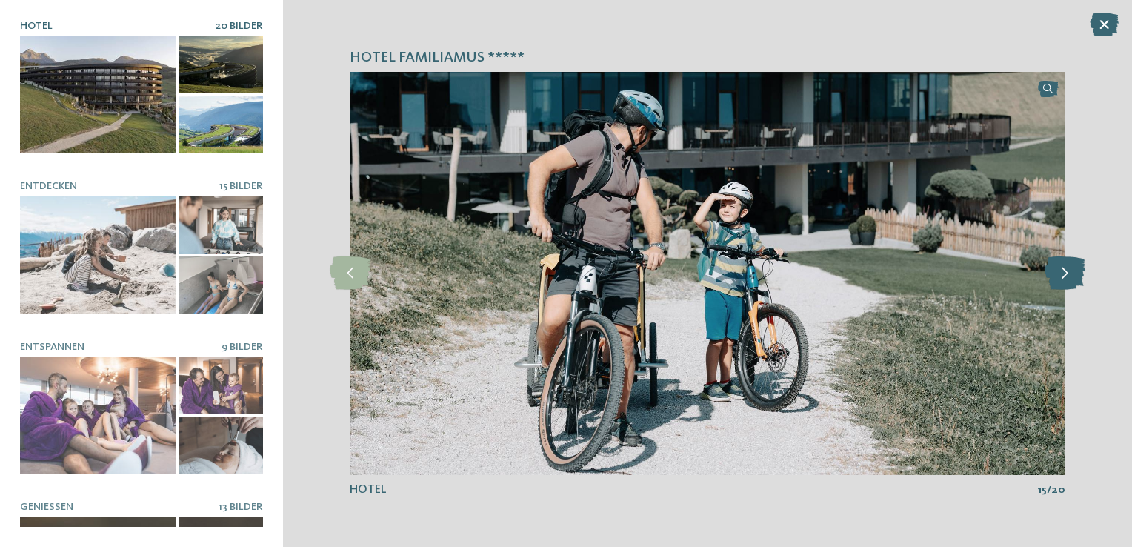
click at [1049, 272] on icon at bounding box center [1065, 272] width 41 height 33
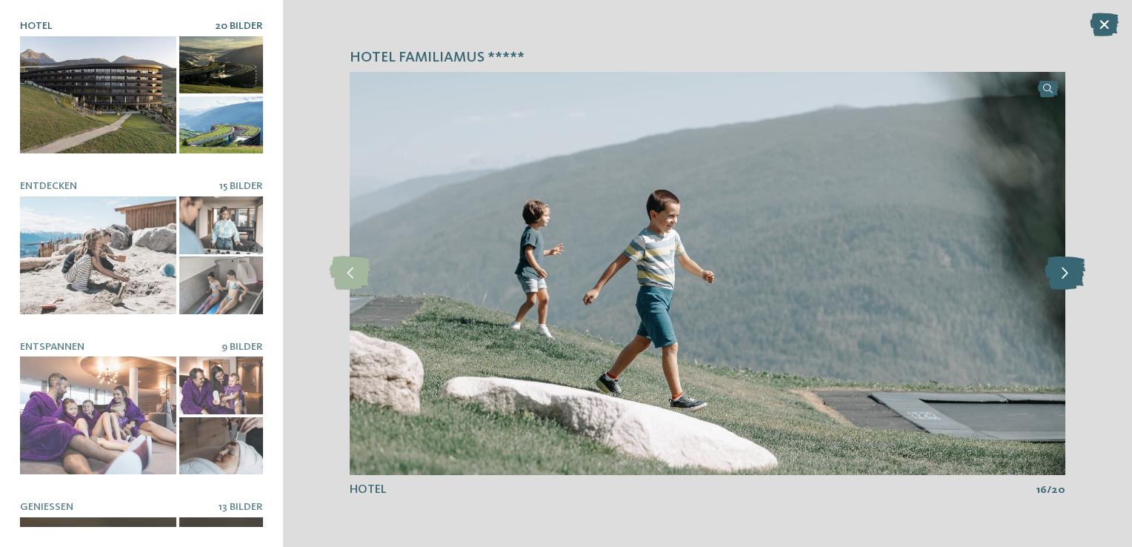
click at [1049, 272] on icon at bounding box center [1065, 272] width 41 height 33
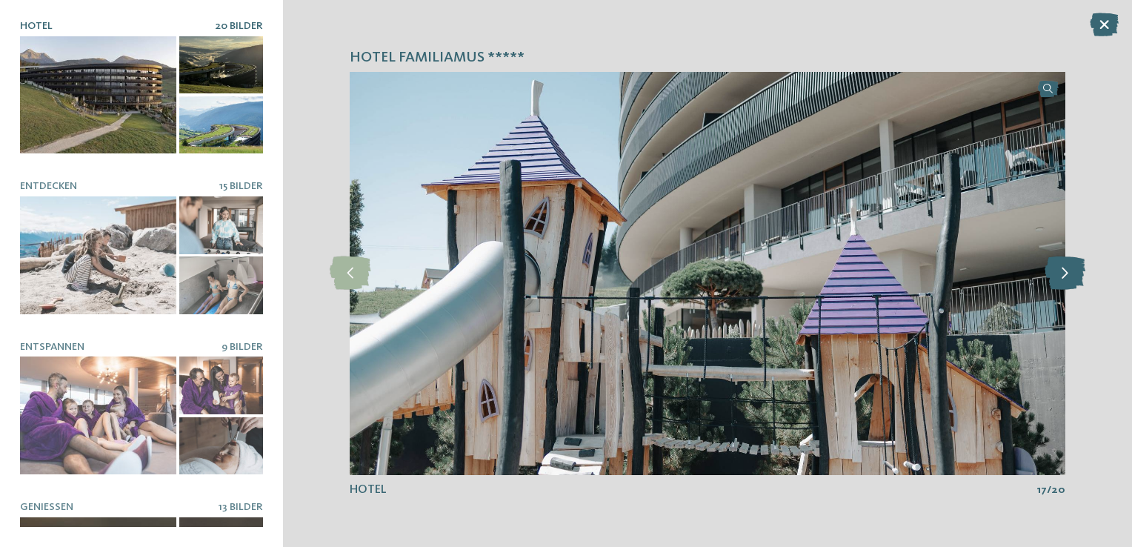
click at [1049, 272] on icon at bounding box center [1065, 272] width 41 height 33
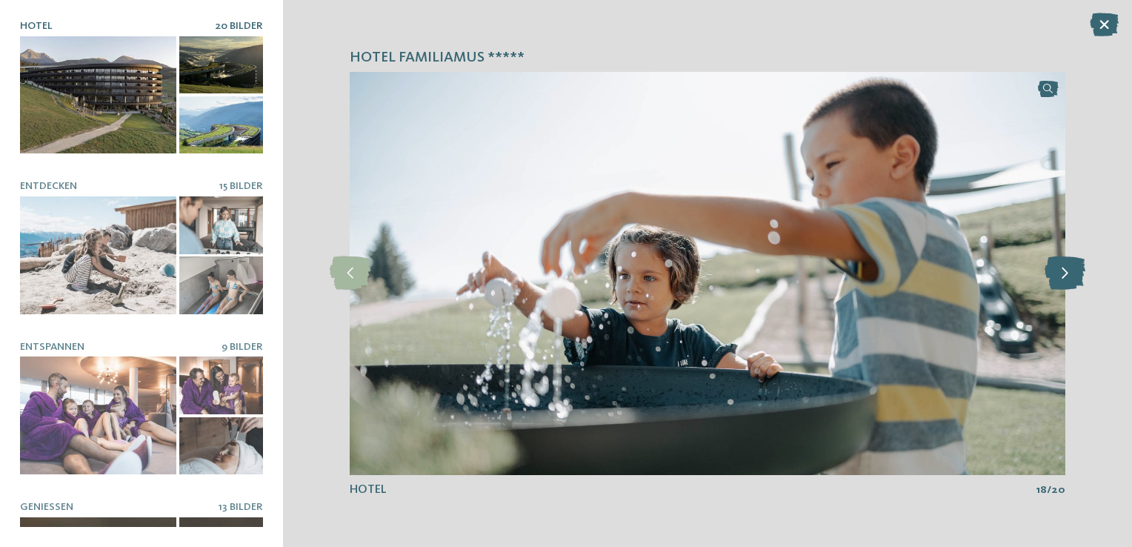
click at [1049, 272] on icon at bounding box center [1065, 272] width 41 height 33
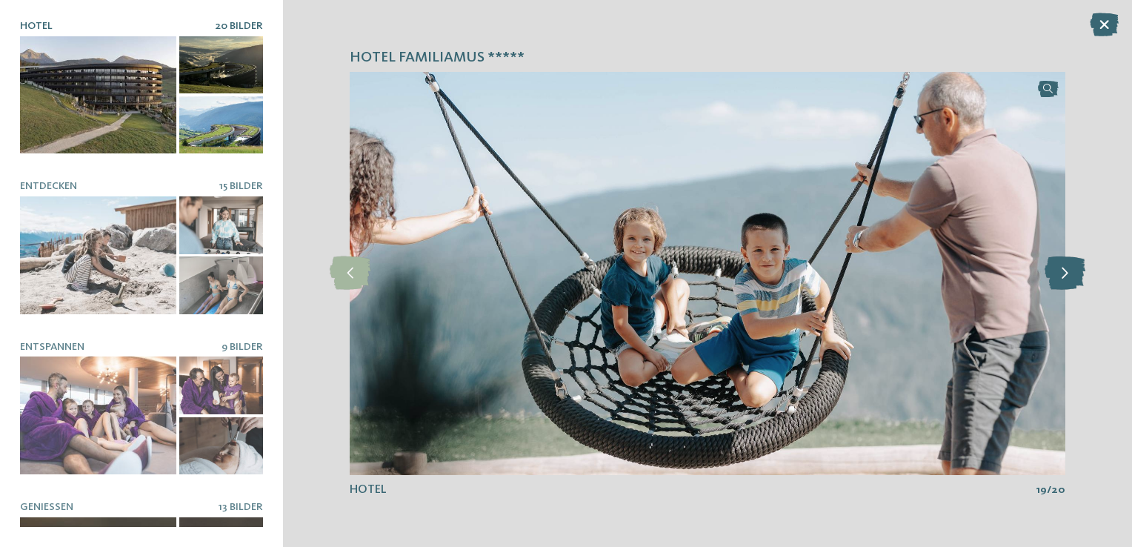
click at [1049, 272] on icon at bounding box center [1065, 272] width 41 height 33
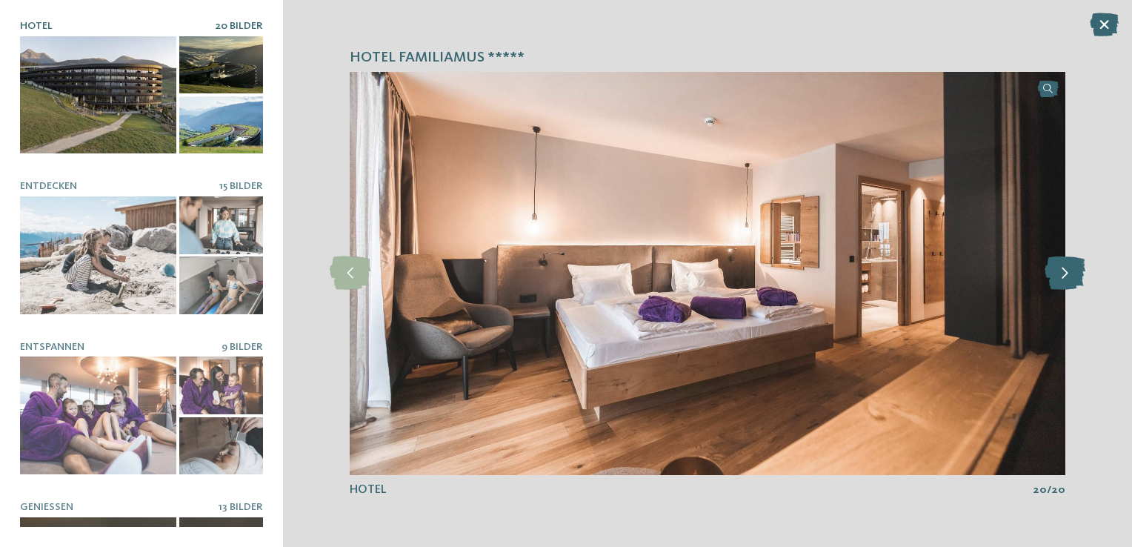
click at [1049, 272] on icon at bounding box center [1065, 272] width 41 height 33
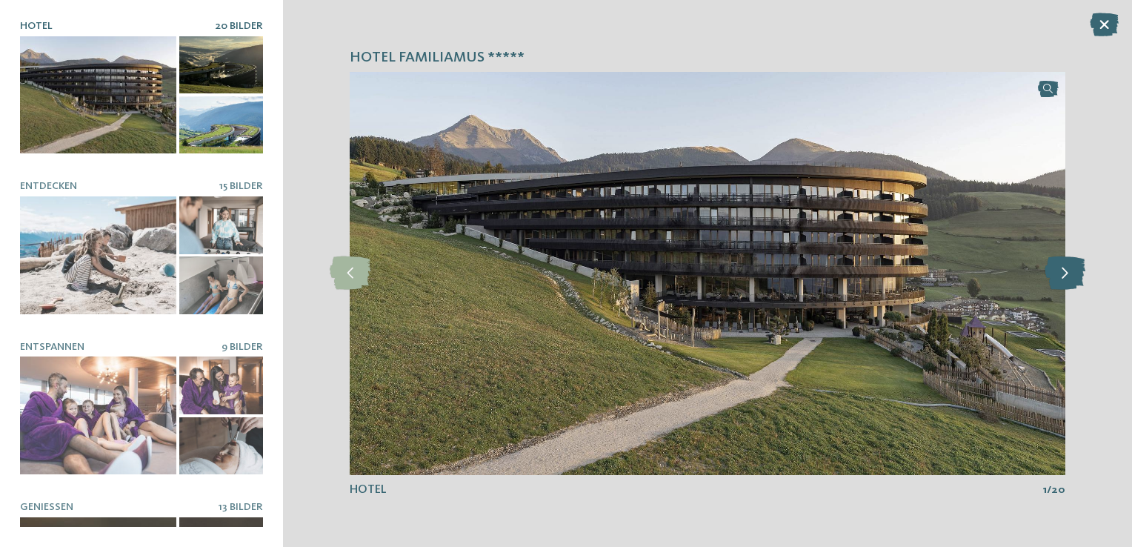
click at [1049, 272] on icon at bounding box center [1065, 272] width 41 height 33
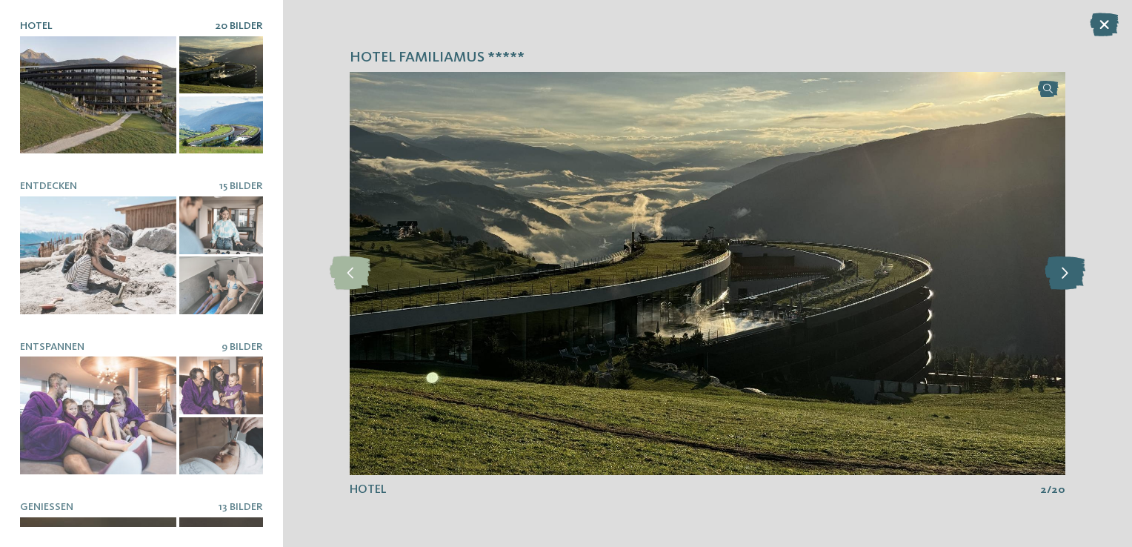
click at [1049, 272] on icon at bounding box center [1065, 272] width 41 height 33
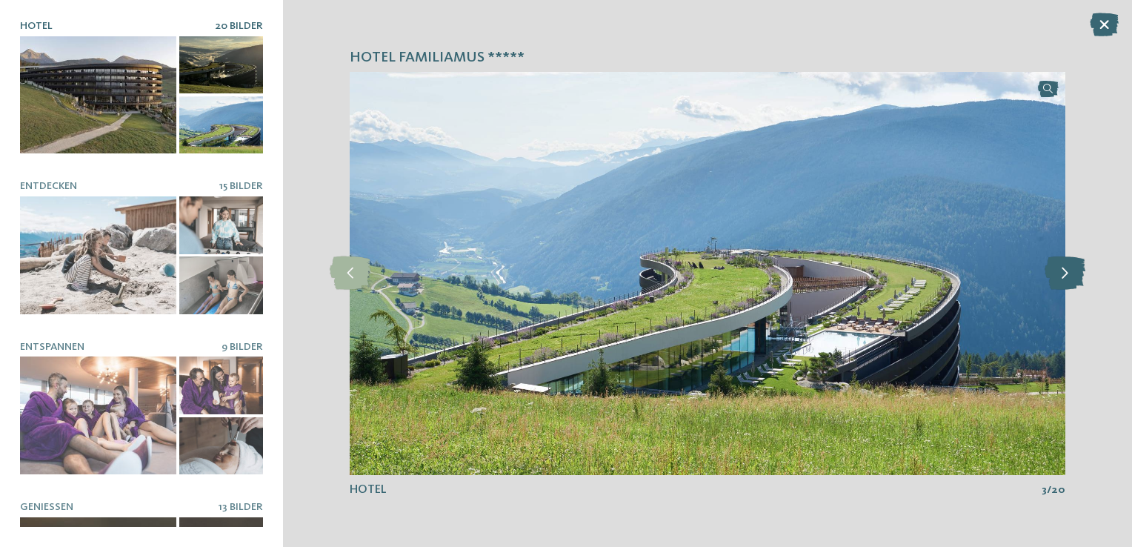
click at [1049, 272] on icon at bounding box center [1065, 272] width 41 height 33
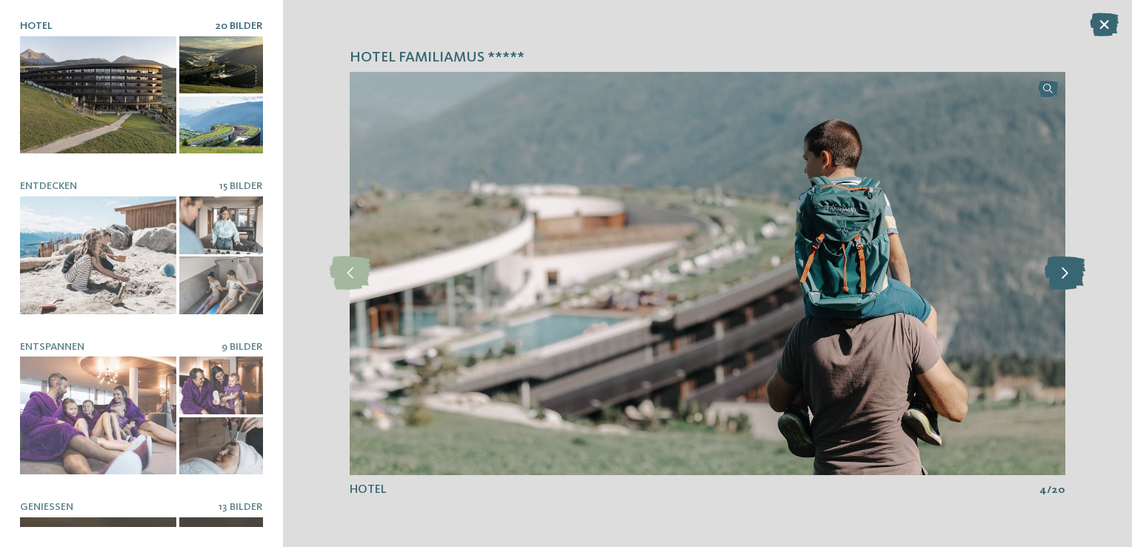
click at [1049, 272] on icon at bounding box center [1065, 272] width 41 height 33
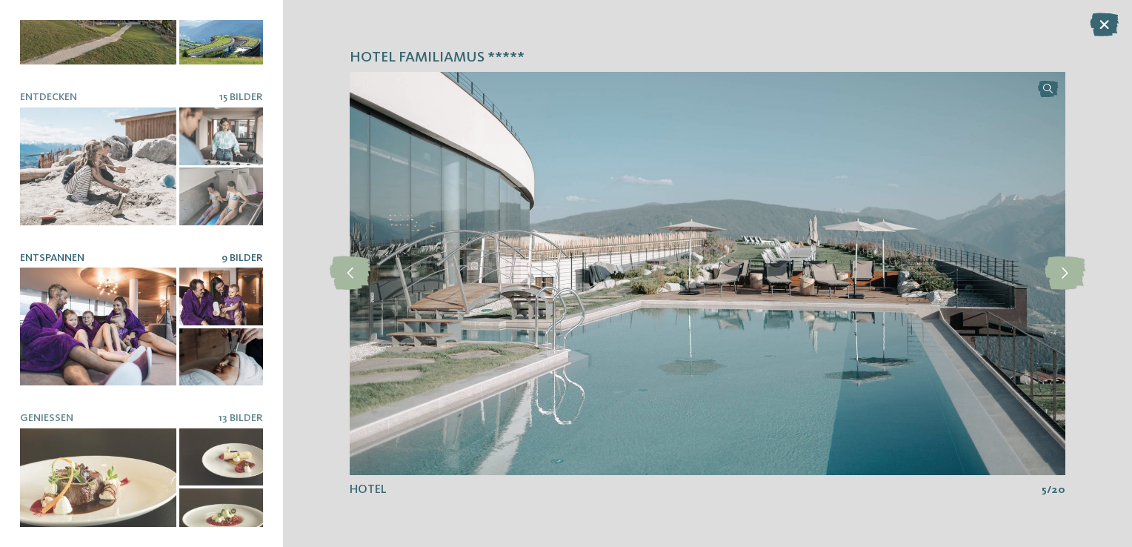
scroll to position [92, 0]
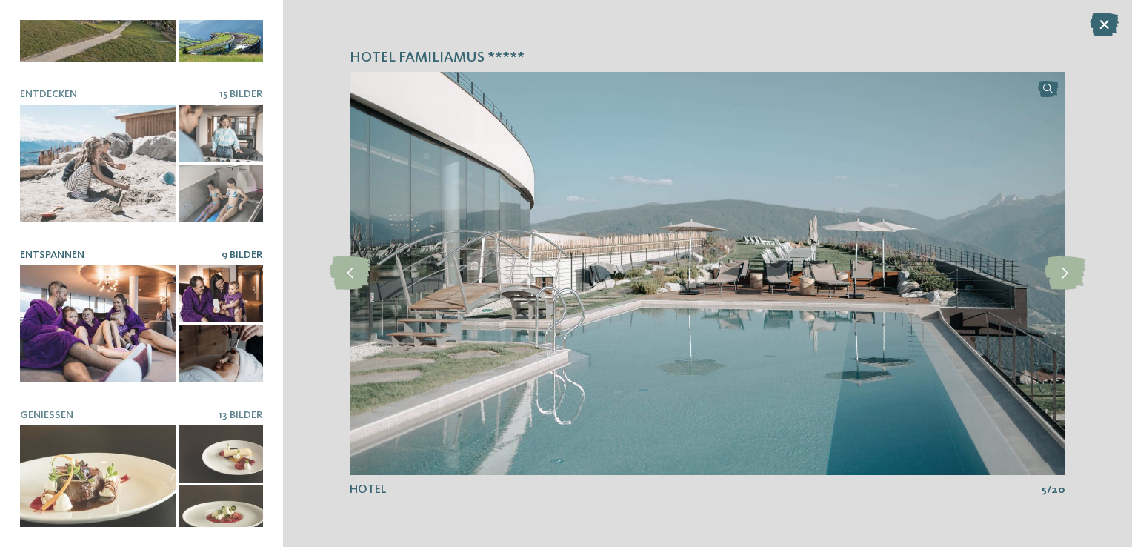
click at [122, 348] on div at bounding box center [98, 324] width 156 height 118
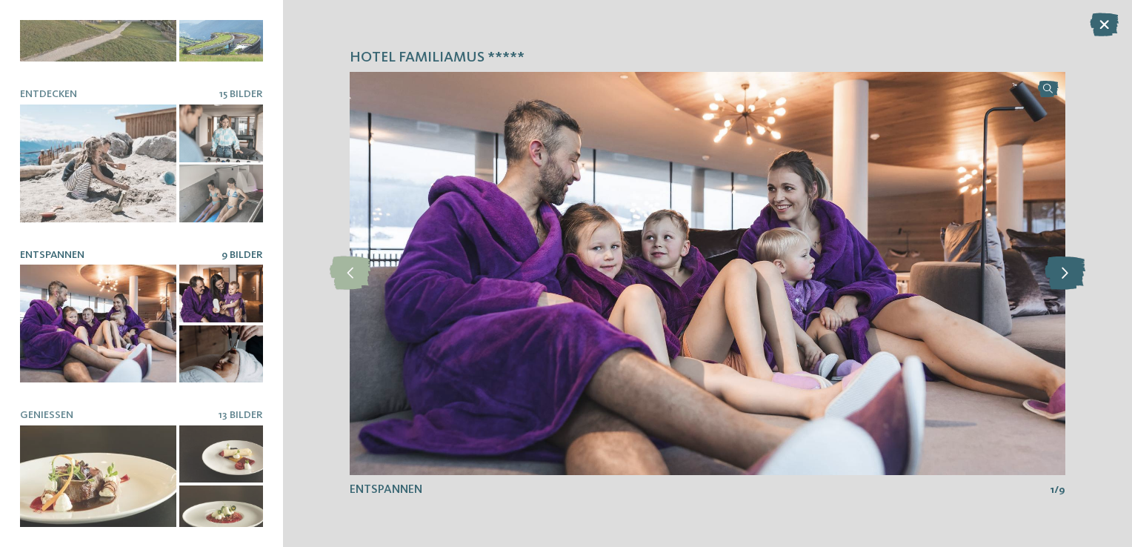
click at [1069, 279] on icon at bounding box center [1065, 272] width 41 height 33
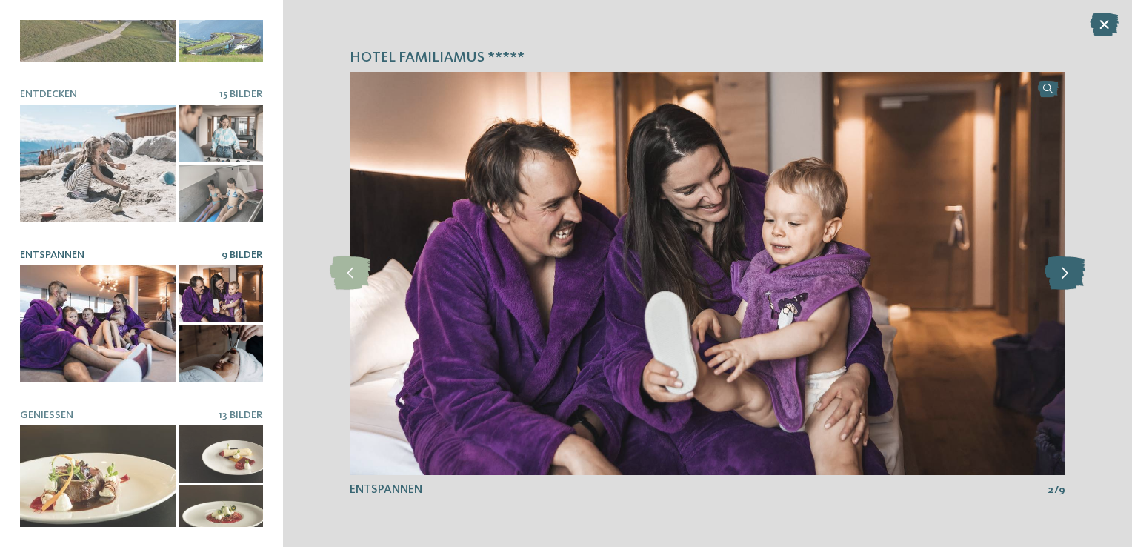
click at [1066, 276] on icon at bounding box center [1065, 272] width 41 height 33
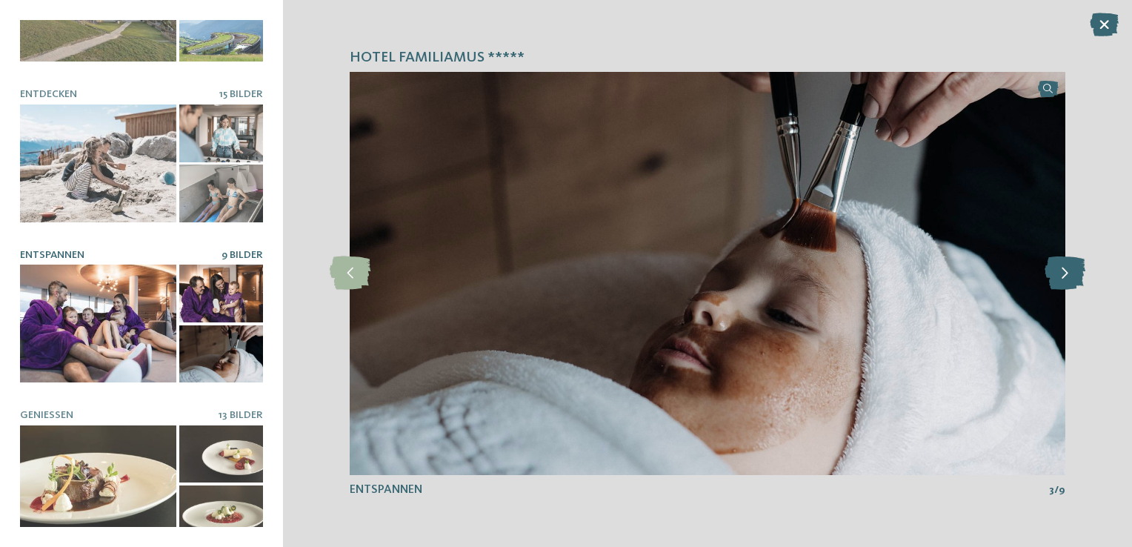
click at [1064, 275] on icon at bounding box center [1065, 272] width 41 height 33
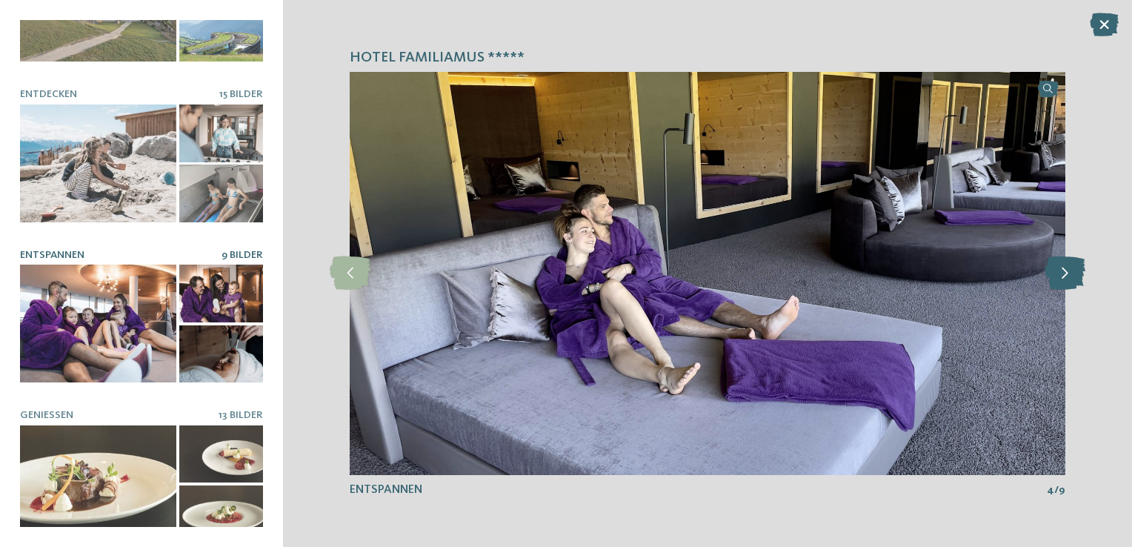
click at [1064, 275] on icon at bounding box center [1065, 272] width 41 height 33
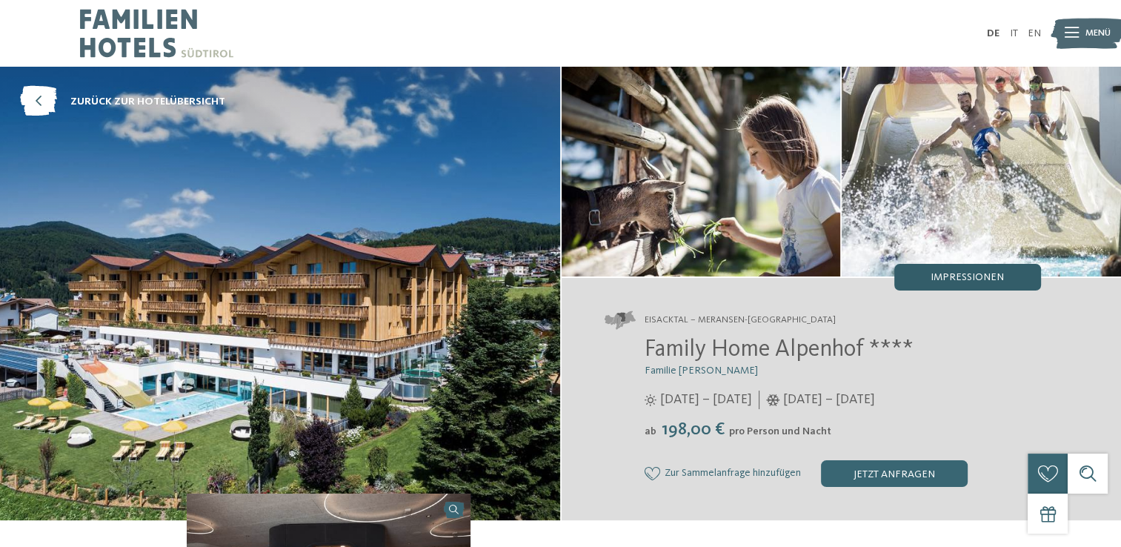
click at [937, 277] on span "Impressionen" at bounding box center [967, 277] width 73 height 10
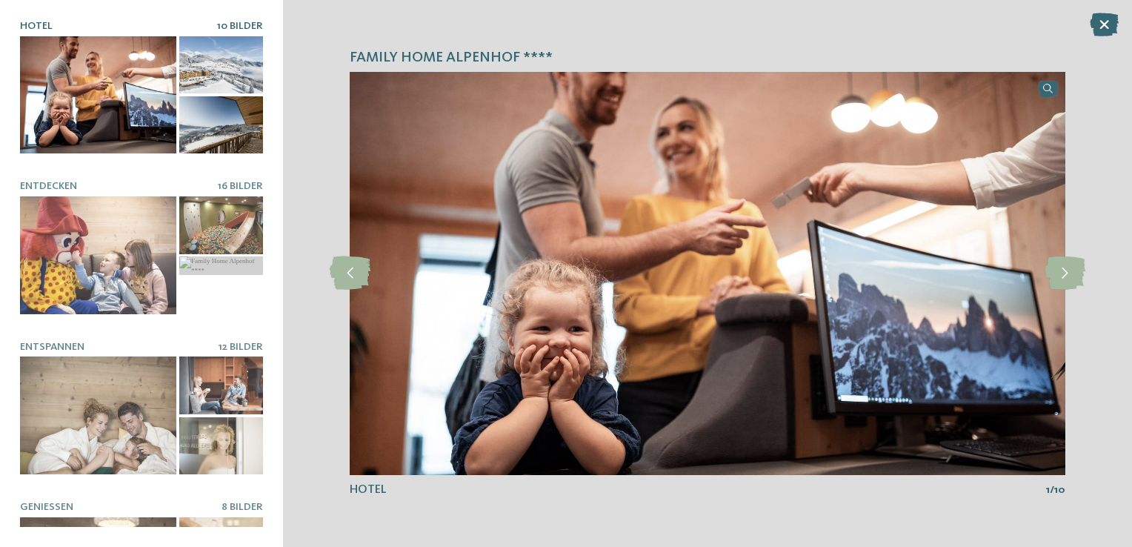
click at [1038, 277] on img at bounding box center [708, 273] width 716 height 402
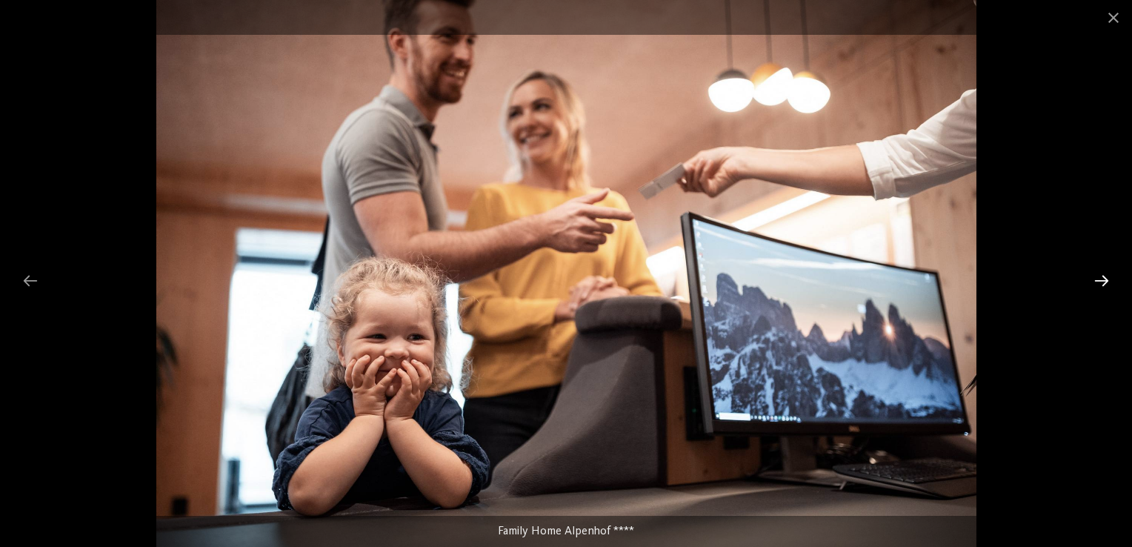
click at [1105, 279] on div at bounding box center [1101, 280] width 31 height 29
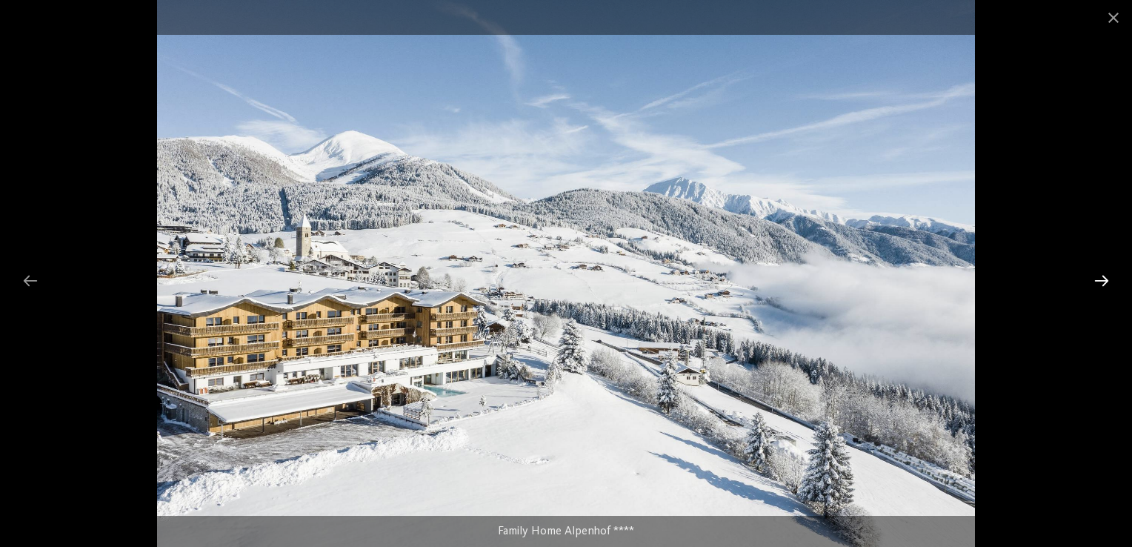
click at [1100, 280] on div at bounding box center [1101, 280] width 31 height 29
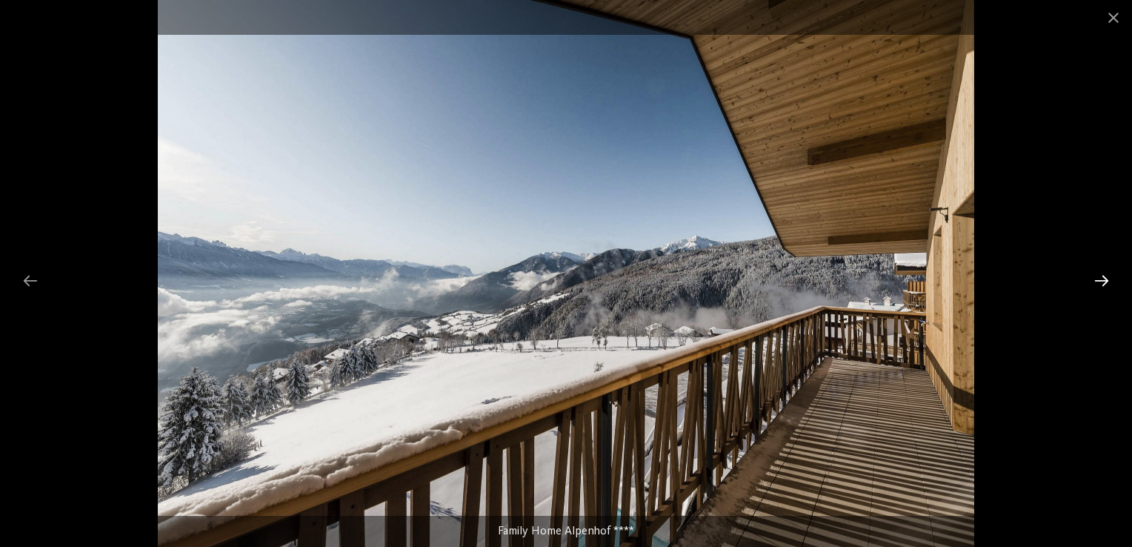
click at [1100, 280] on div at bounding box center [1101, 280] width 31 height 29
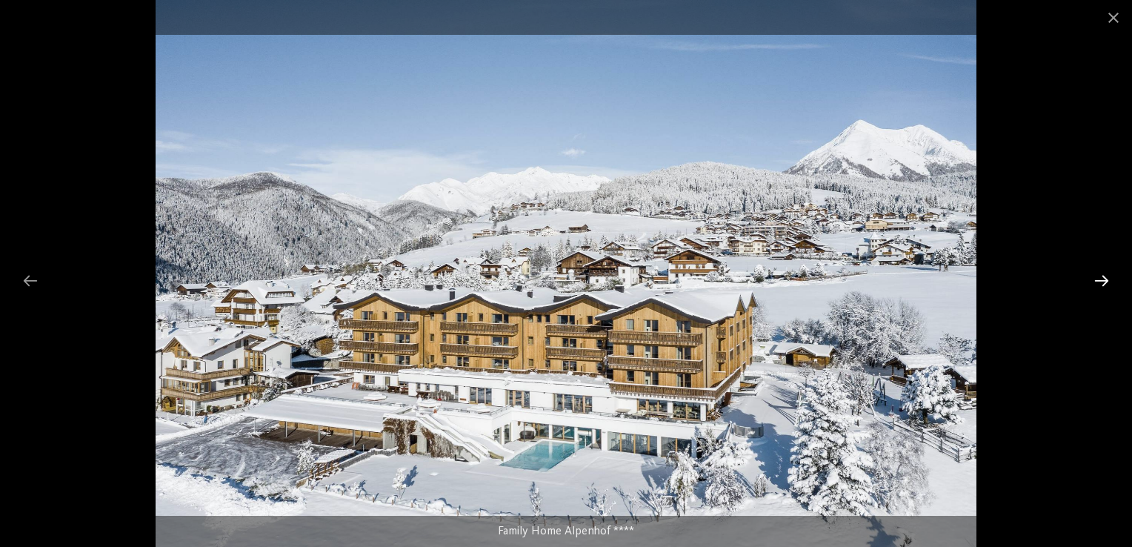
click at [1098, 281] on div at bounding box center [1101, 280] width 31 height 29
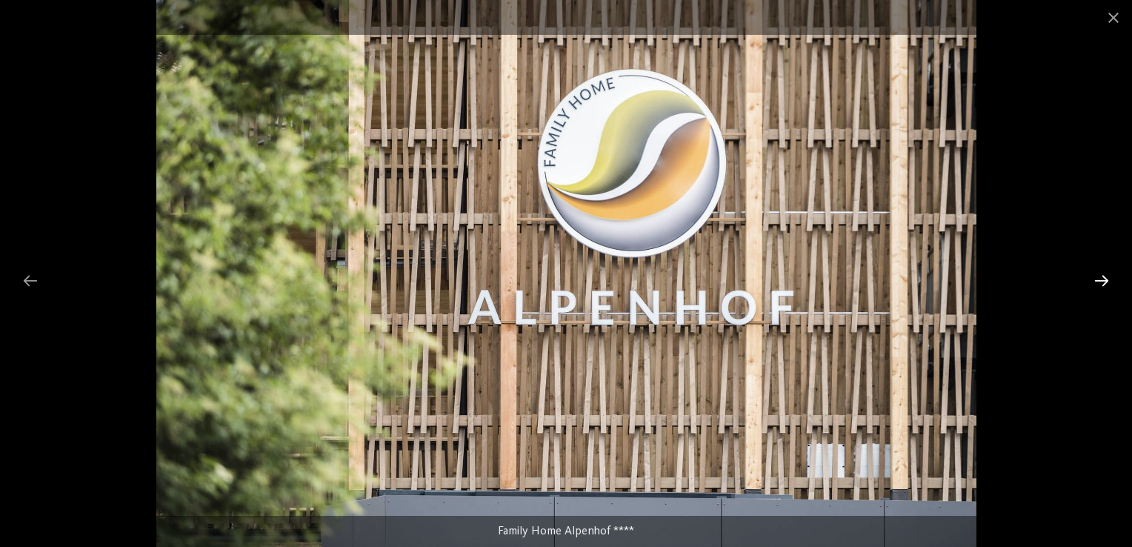
click at [1098, 281] on div at bounding box center [1101, 280] width 31 height 29
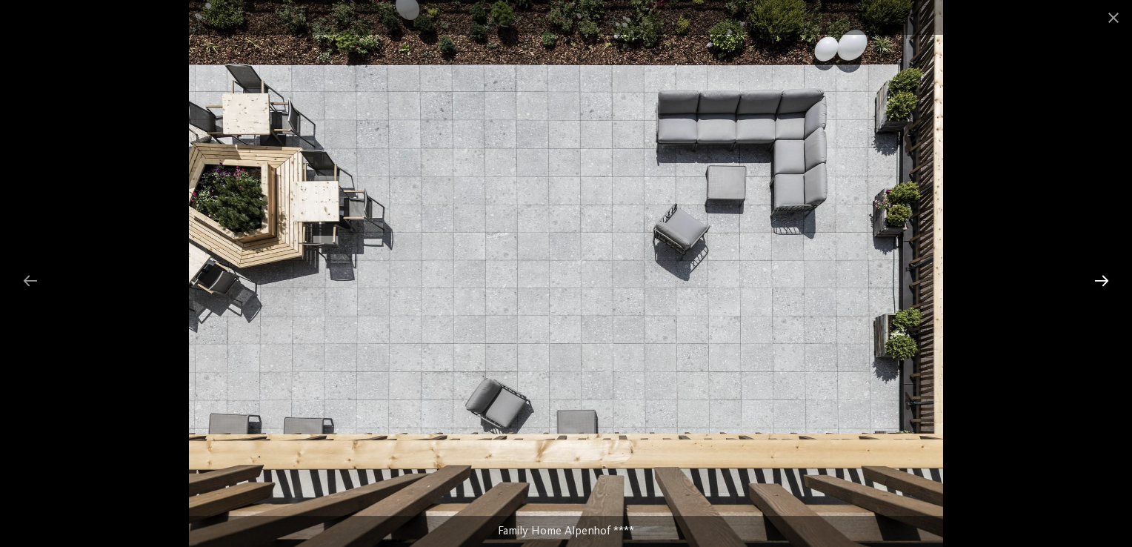
click at [1098, 283] on div at bounding box center [1101, 280] width 31 height 29
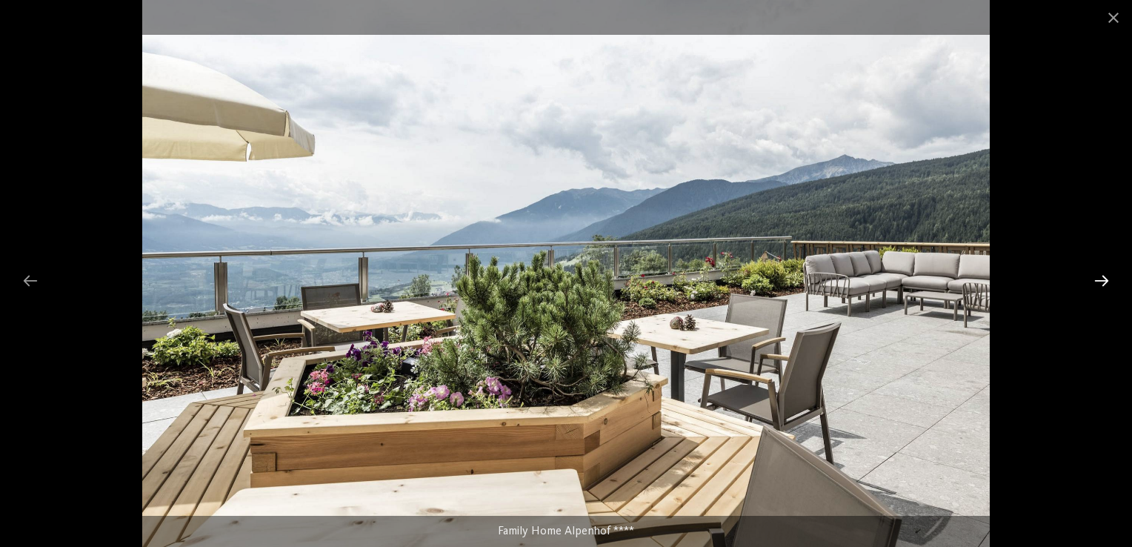
click at [1097, 284] on div at bounding box center [1101, 280] width 31 height 29
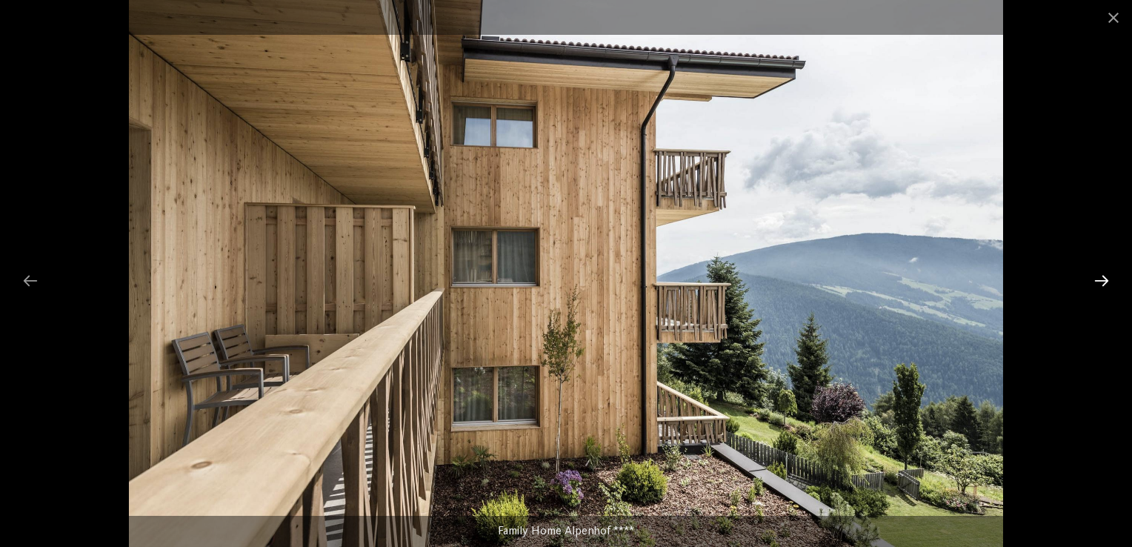
click at [1097, 284] on div at bounding box center [1101, 280] width 31 height 29
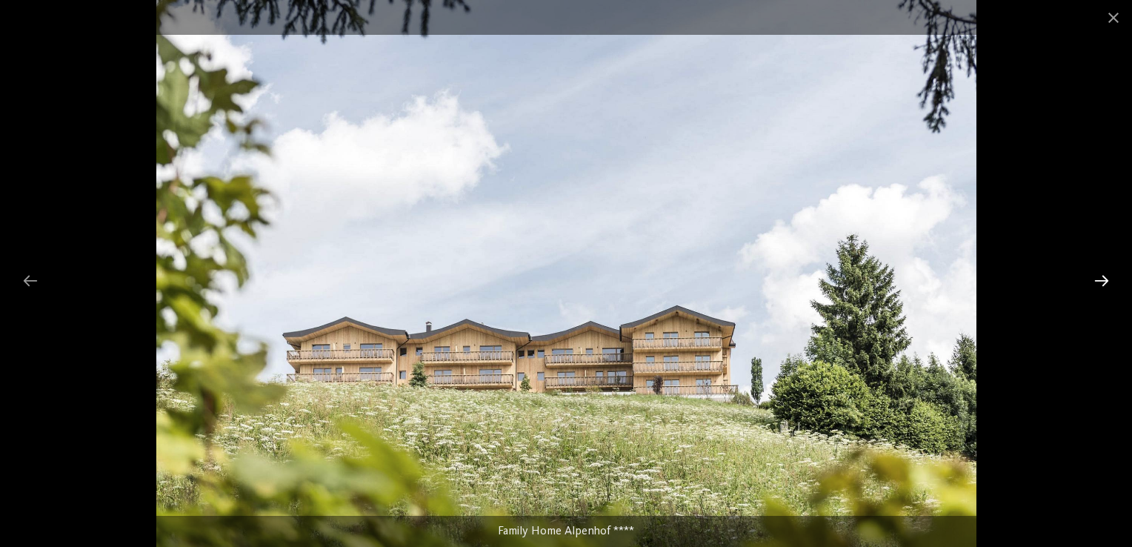
click at [1097, 284] on div at bounding box center [1101, 280] width 31 height 29
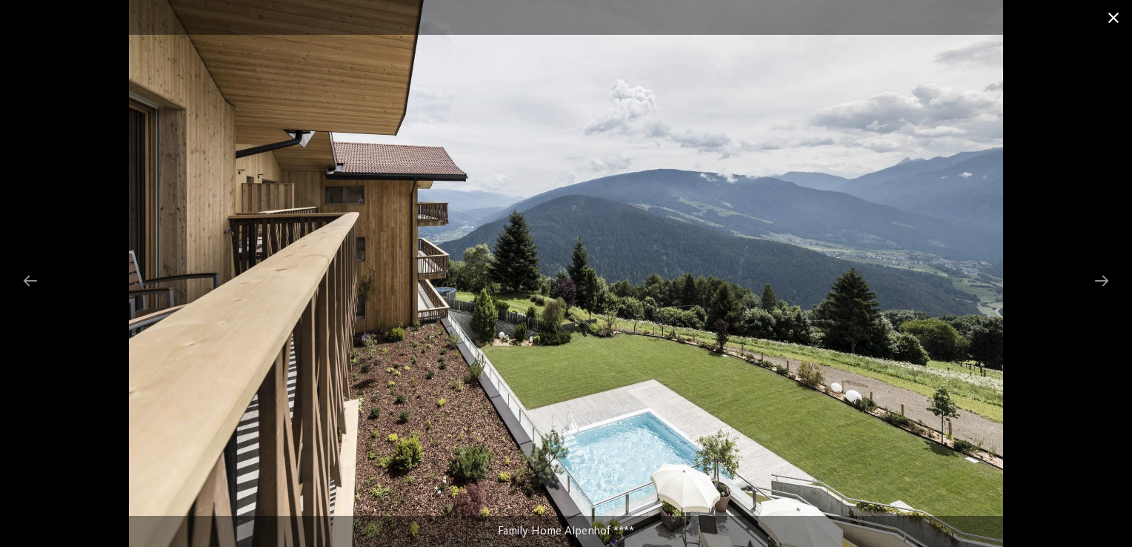
click at [1113, 22] on span at bounding box center [1113, 17] width 37 height 35
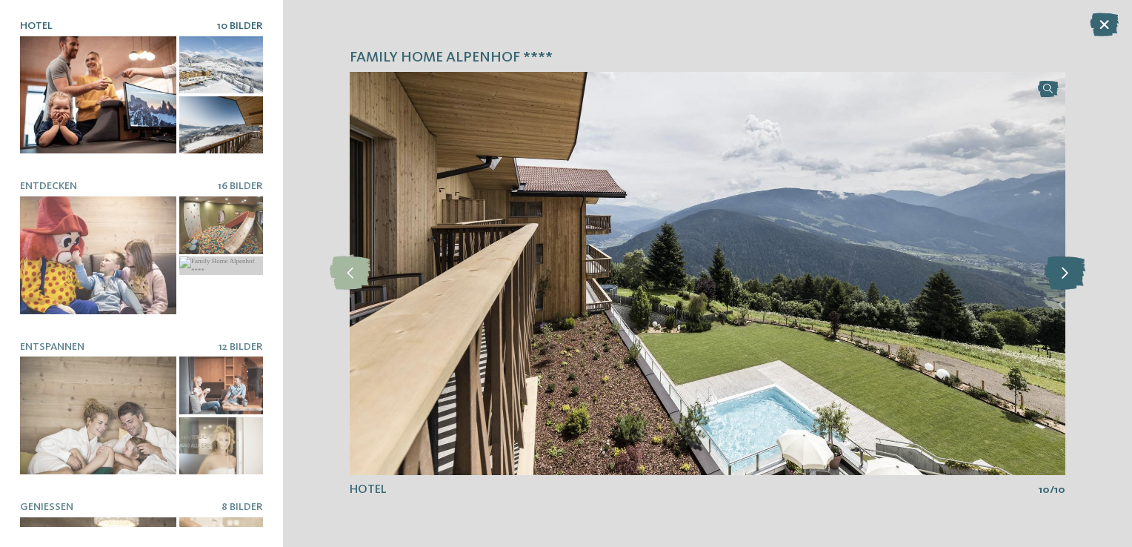
click at [1055, 278] on icon at bounding box center [1065, 272] width 41 height 33
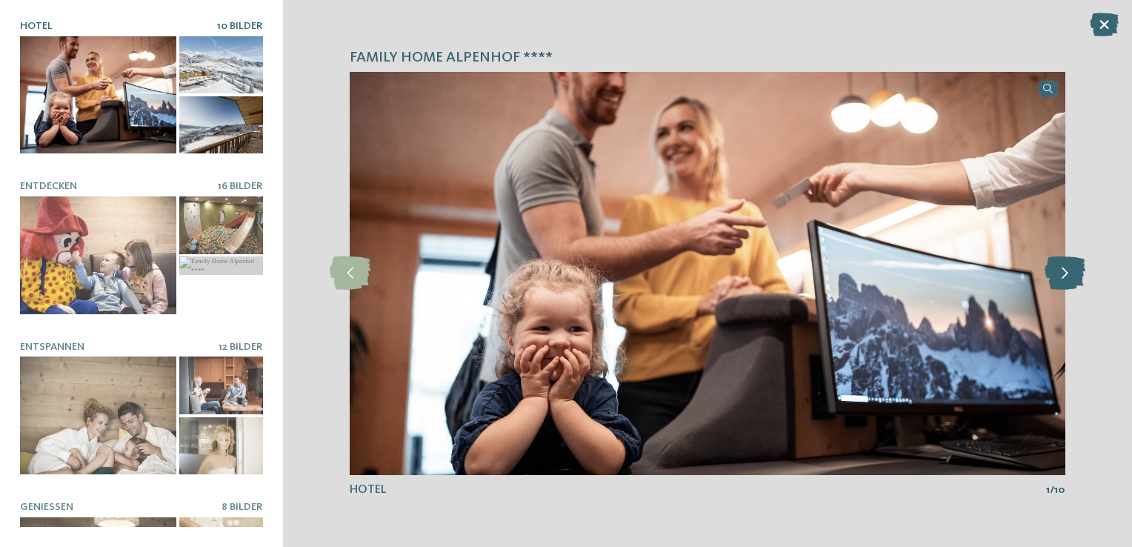
click at [1055, 278] on icon at bounding box center [1065, 272] width 41 height 33
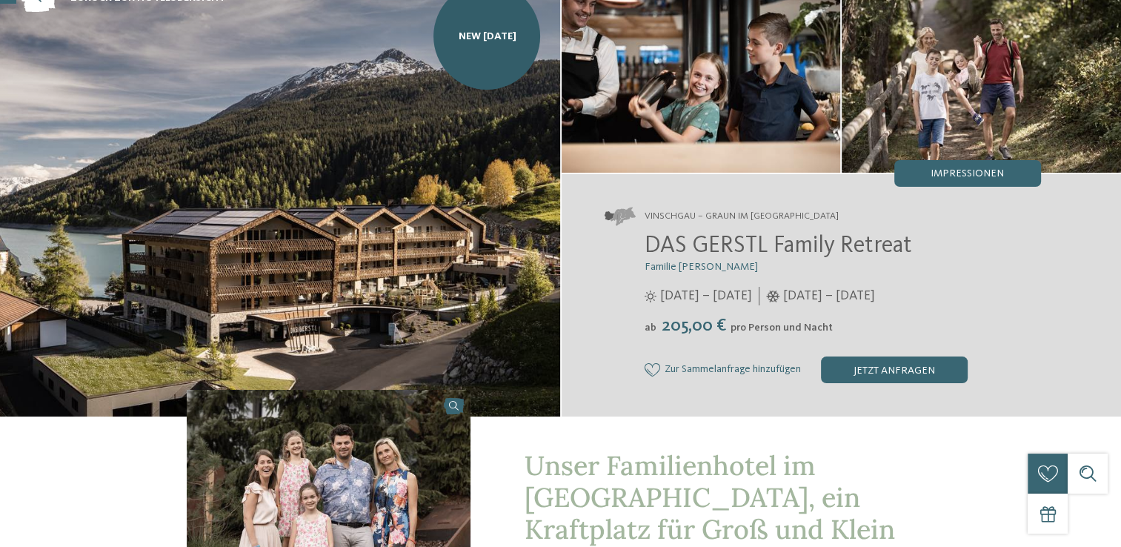
scroll to position [148, 0]
